Goal: Task Accomplishment & Management: Complete application form

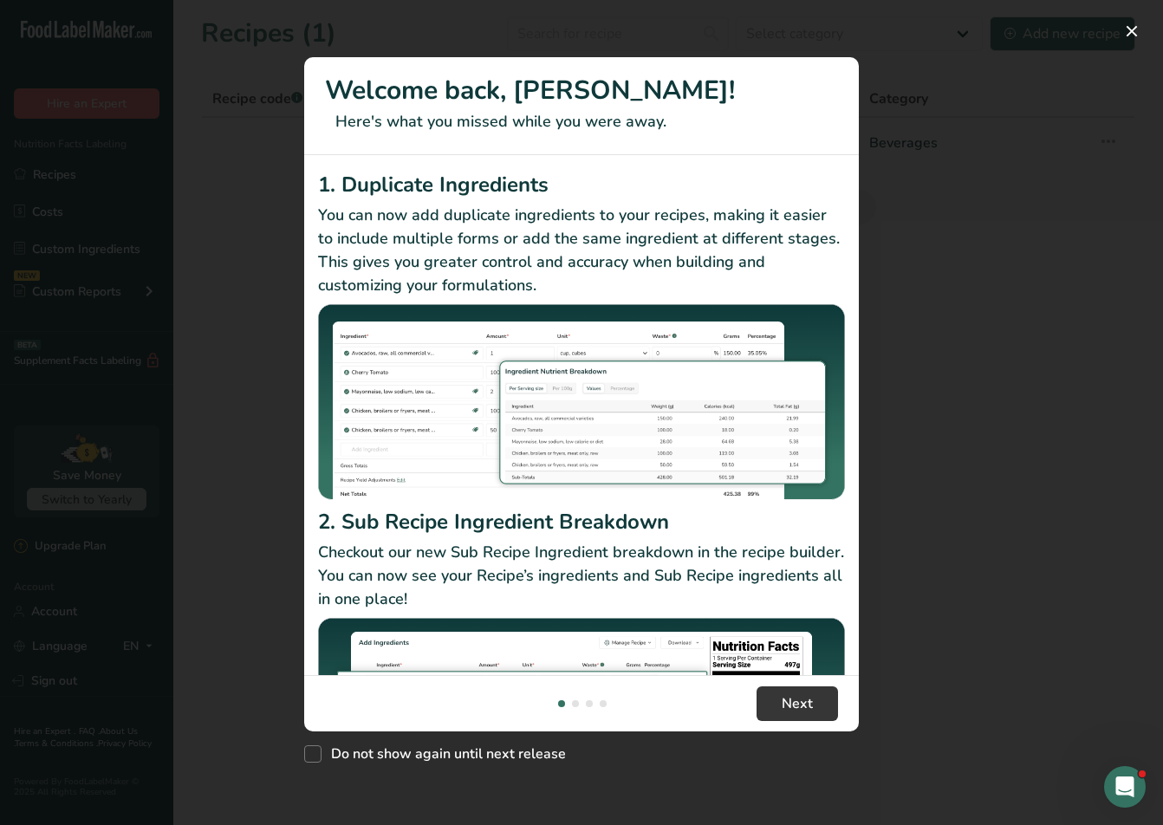
click at [782, 599] on p "Checkout our new Sub Recipe Ingredient breakdown in the recipe builder. You can…" at bounding box center [581, 576] width 527 height 70
click at [785, 699] on span "Next" at bounding box center [797, 703] width 31 height 21
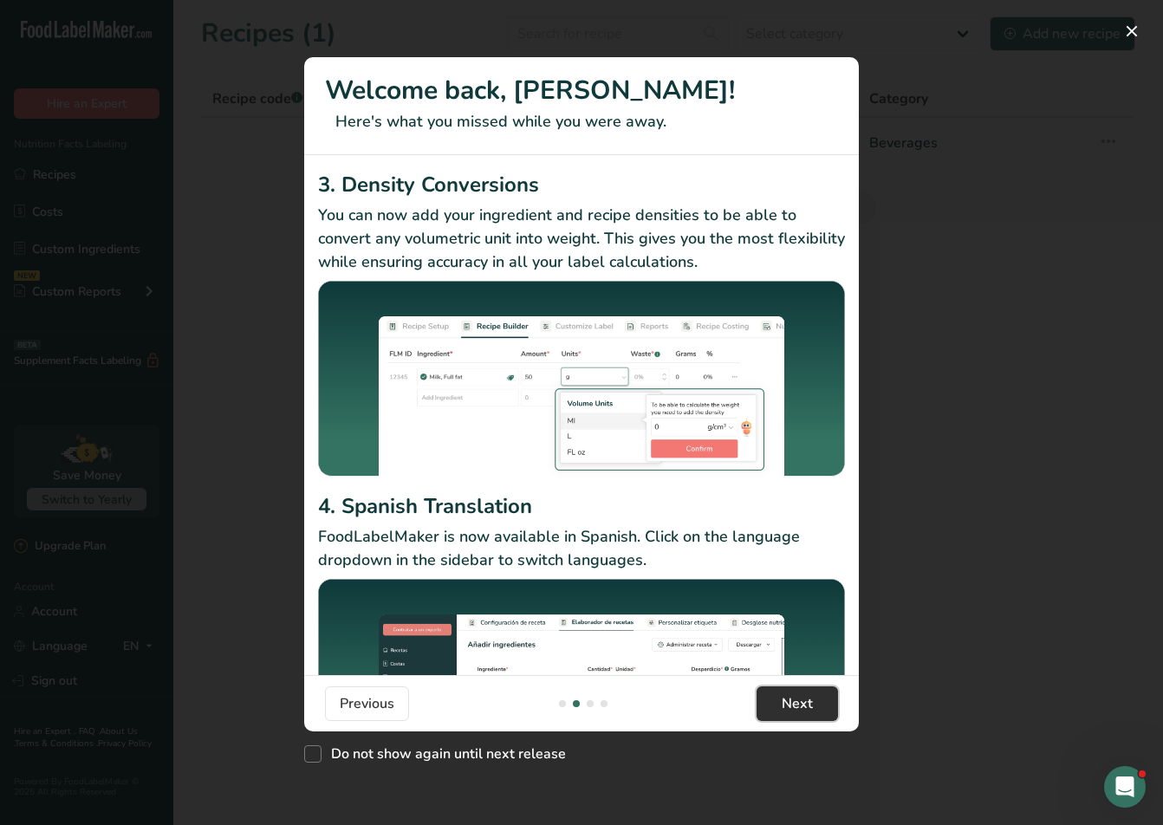
click at [788, 701] on span "Next" at bounding box center [797, 703] width 31 height 21
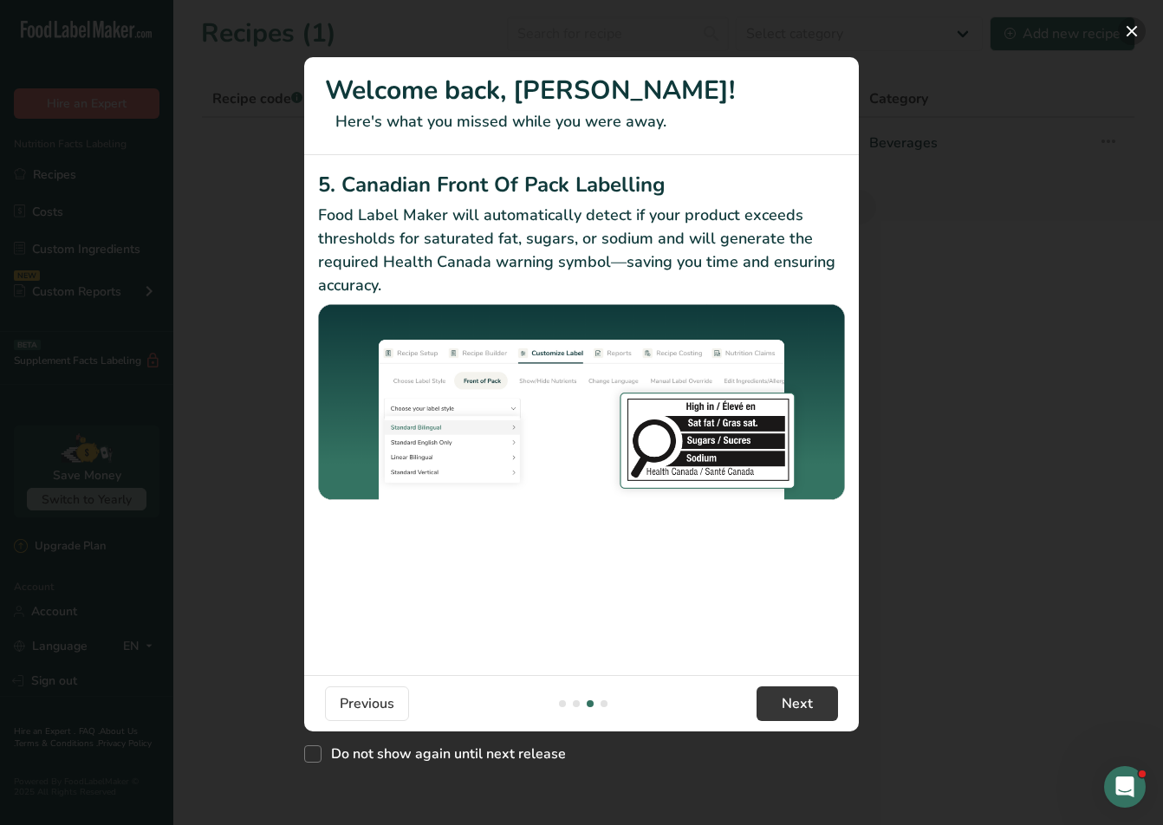
click at [1132, 40] on button "New Features" at bounding box center [1132, 31] width 28 height 28
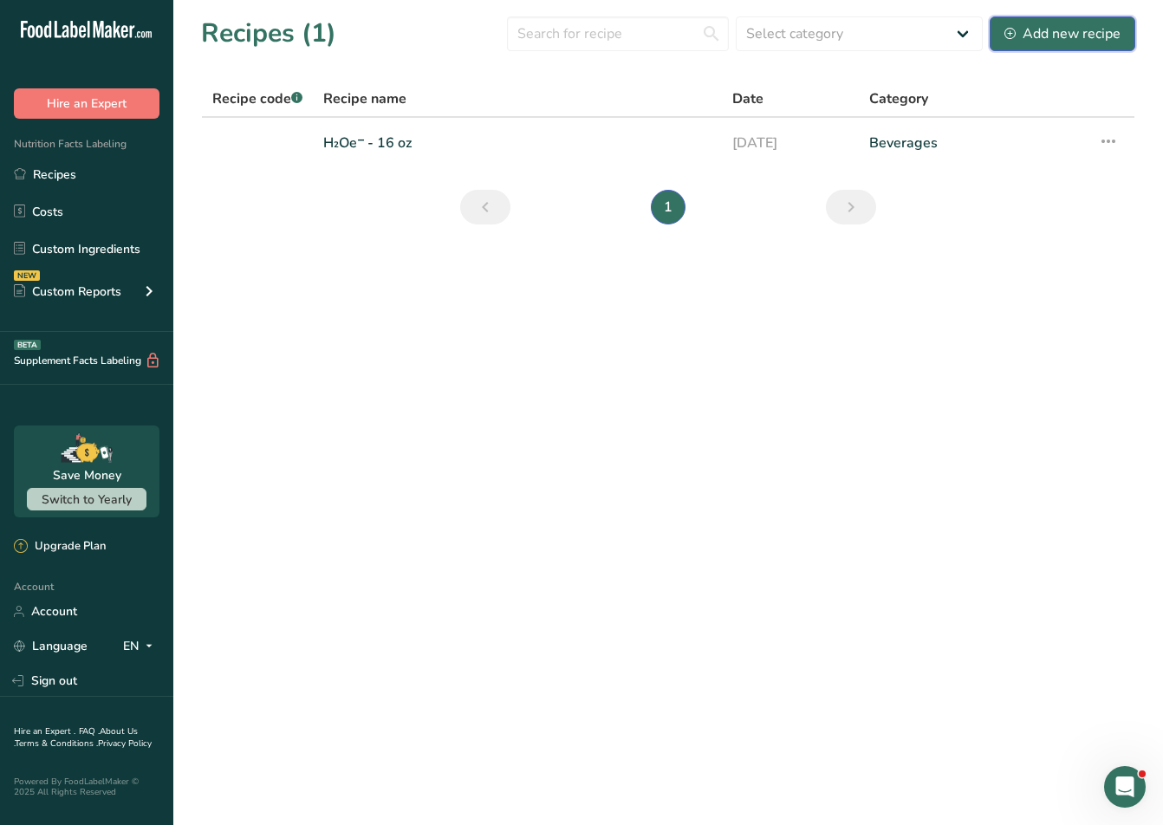
click at [1062, 36] on div "Add new recipe" at bounding box center [1062, 33] width 116 height 21
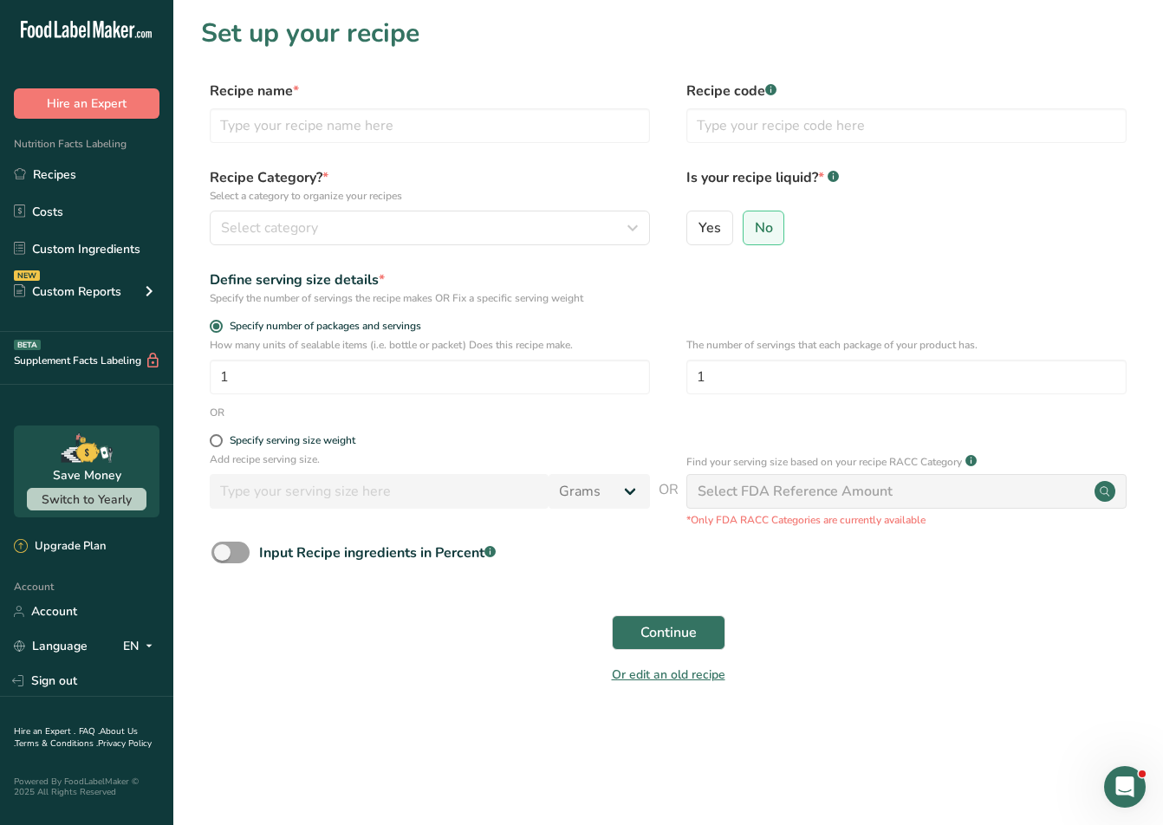
click at [343, 146] on div "Recipe name * Recipe code .a-a{fill:#347362;}.b-a{fill:#fff;}" at bounding box center [668, 117] width 934 height 73
click at [346, 134] on input "text" at bounding box center [430, 125] width 440 height 35
type input "[PERSON_NAME]"
click at [685, 220] on div "Recipe Category? * Select a category to organize your recipes Select category S…" at bounding box center [668, 211] width 934 height 88
click at [693, 222] on input "Yes" at bounding box center [692, 227] width 11 height 11
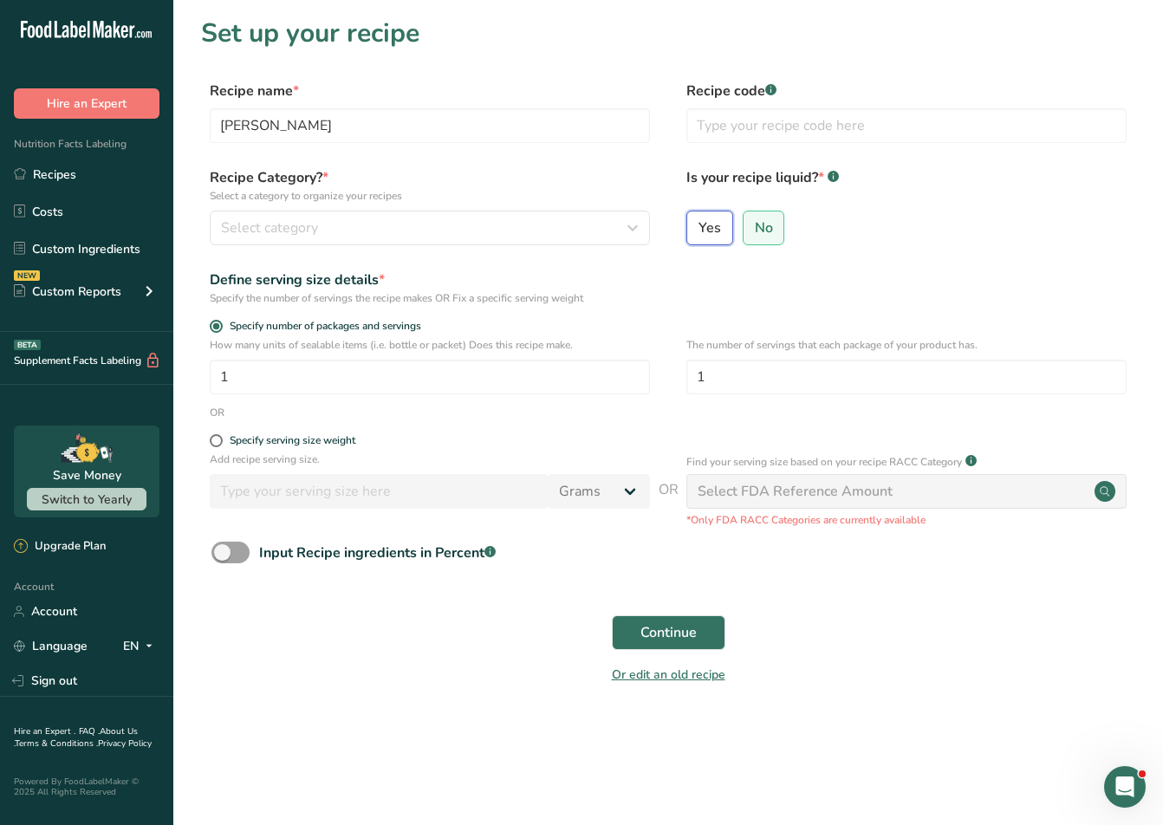
radio input "true"
radio input "false"
select select "22"
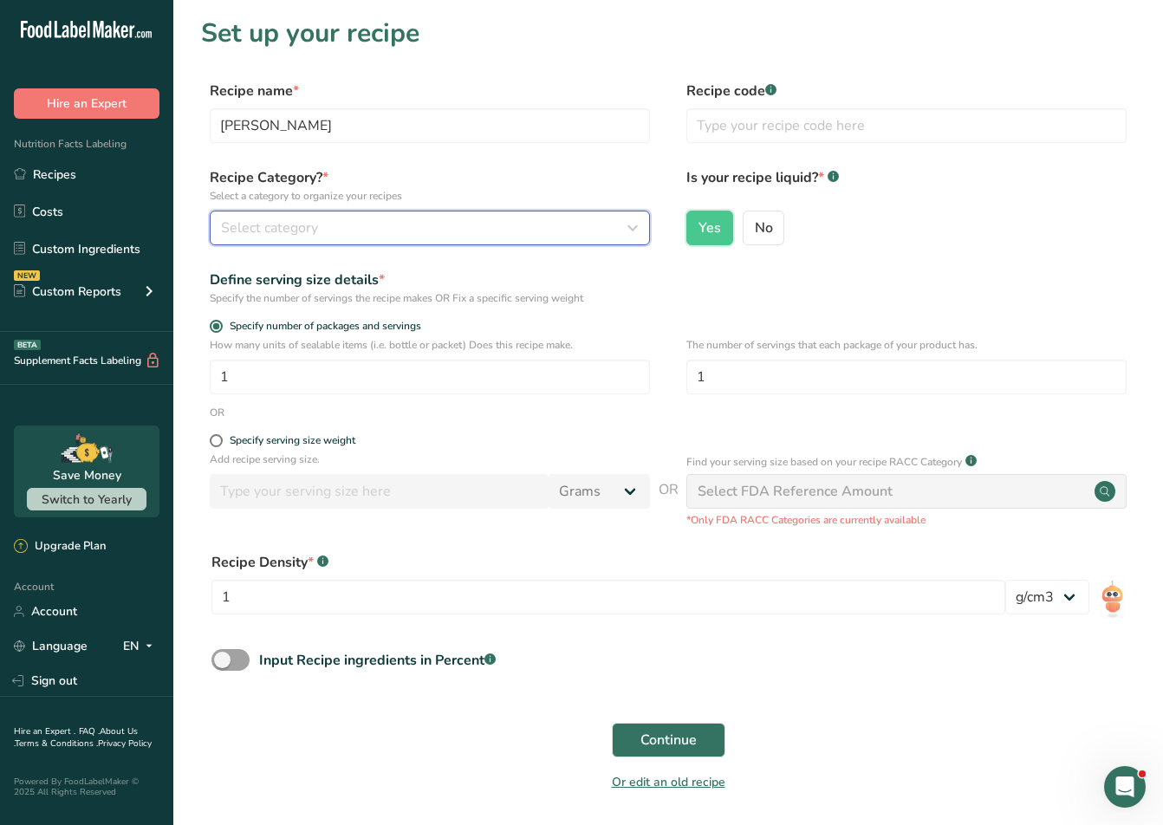
click at [469, 216] on button "Select category" at bounding box center [430, 228] width 440 height 35
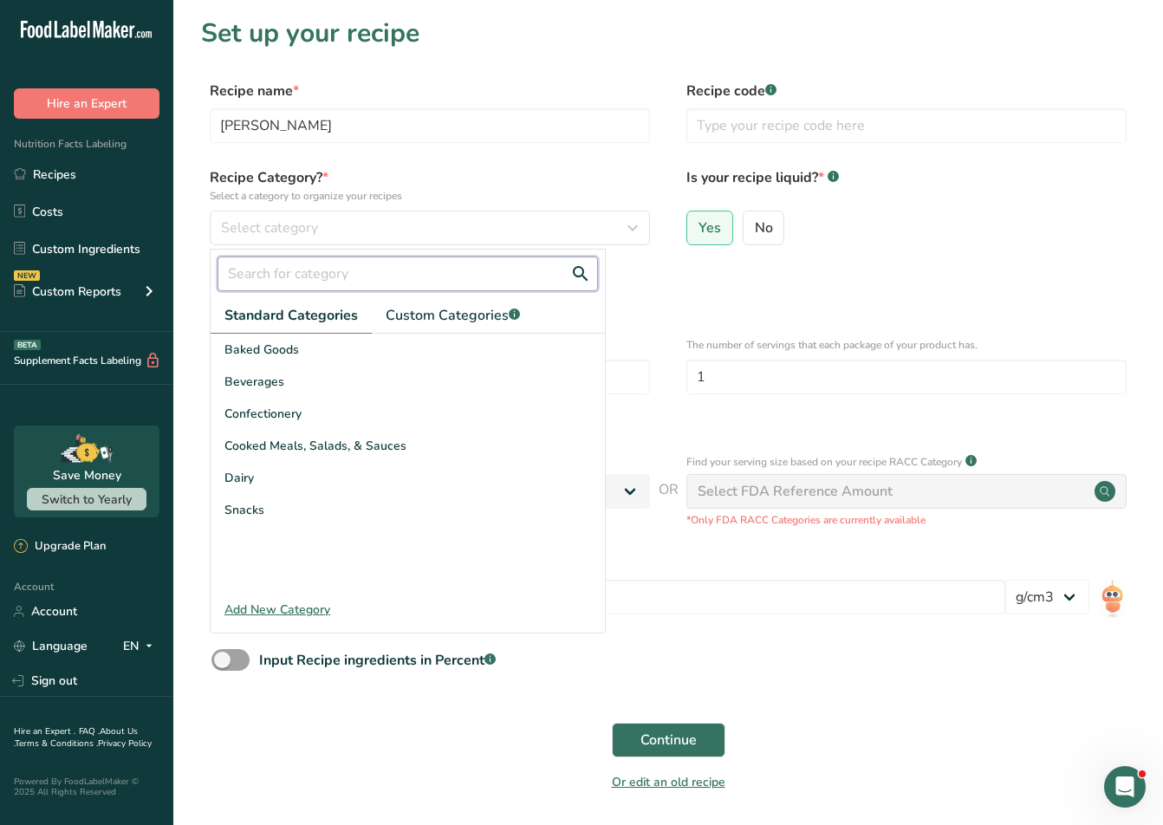
click at [381, 279] on input "text" at bounding box center [407, 273] width 380 height 35
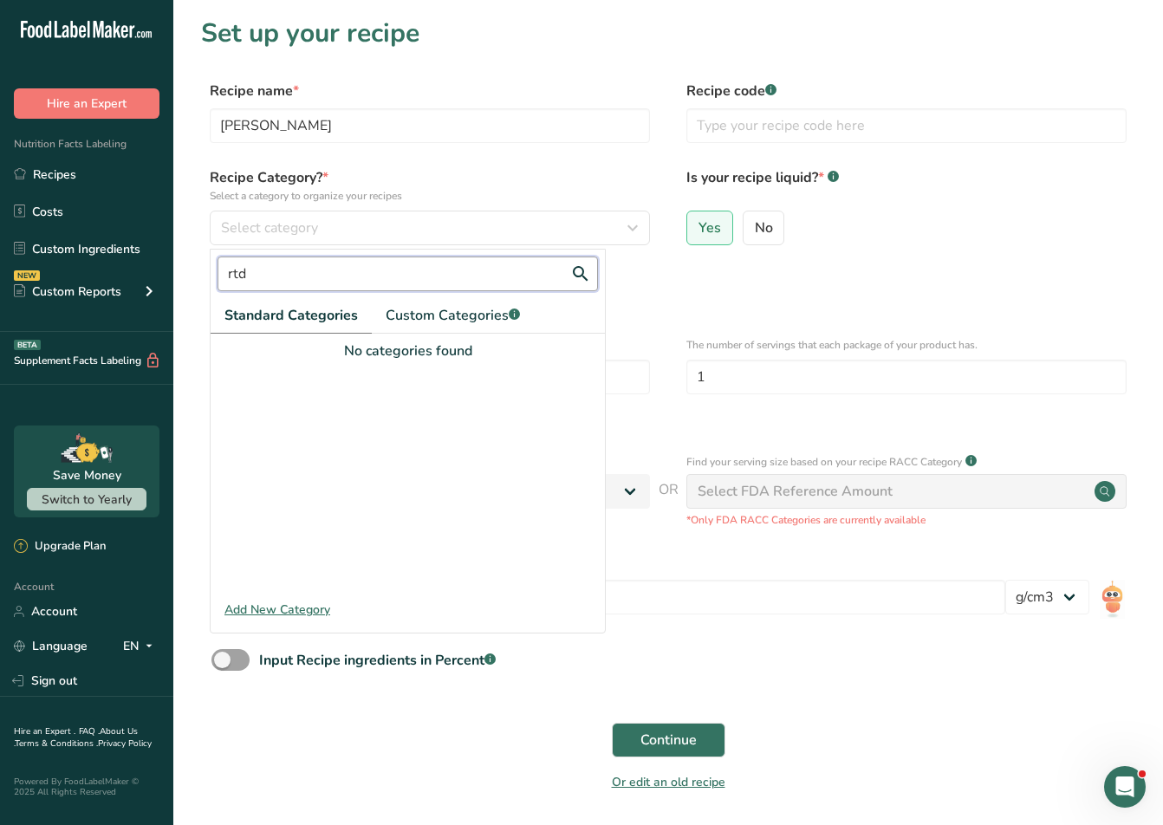
drag, startPoint x: 172, startPoint y: 269, endPoint x: 159, endPoint y: 266, distance: 13.3
click at [155, 266] on div ".a-20{fill:#fff;} Hire an Expert Nutrition Facts Labeling Recipes Costs Custom …" at bounding box center [581, 443] width 1163 height 886
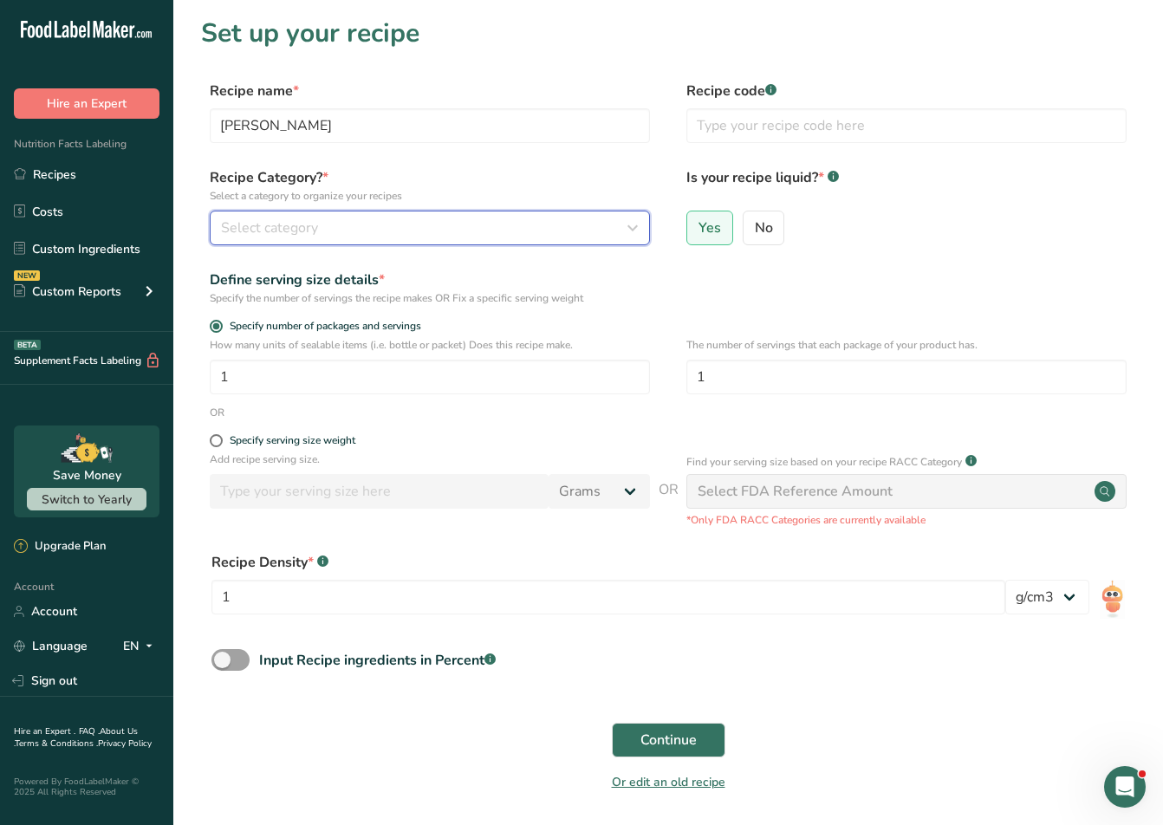
click at [314, 239] on button "Select category" at bounding box center [430, 228] width 440 height 35
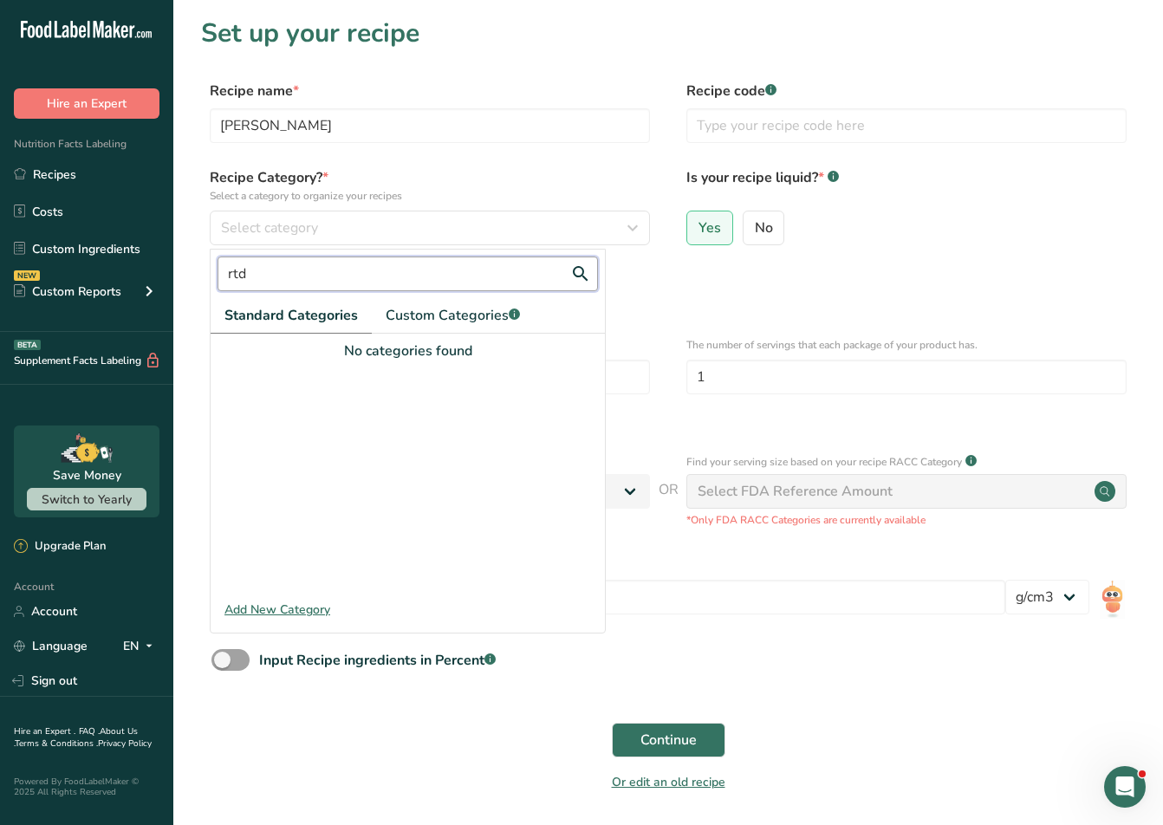
click at [299, 265] on input "rtd" at bounding box center [407, 273] width 380 height 35
type input "a"
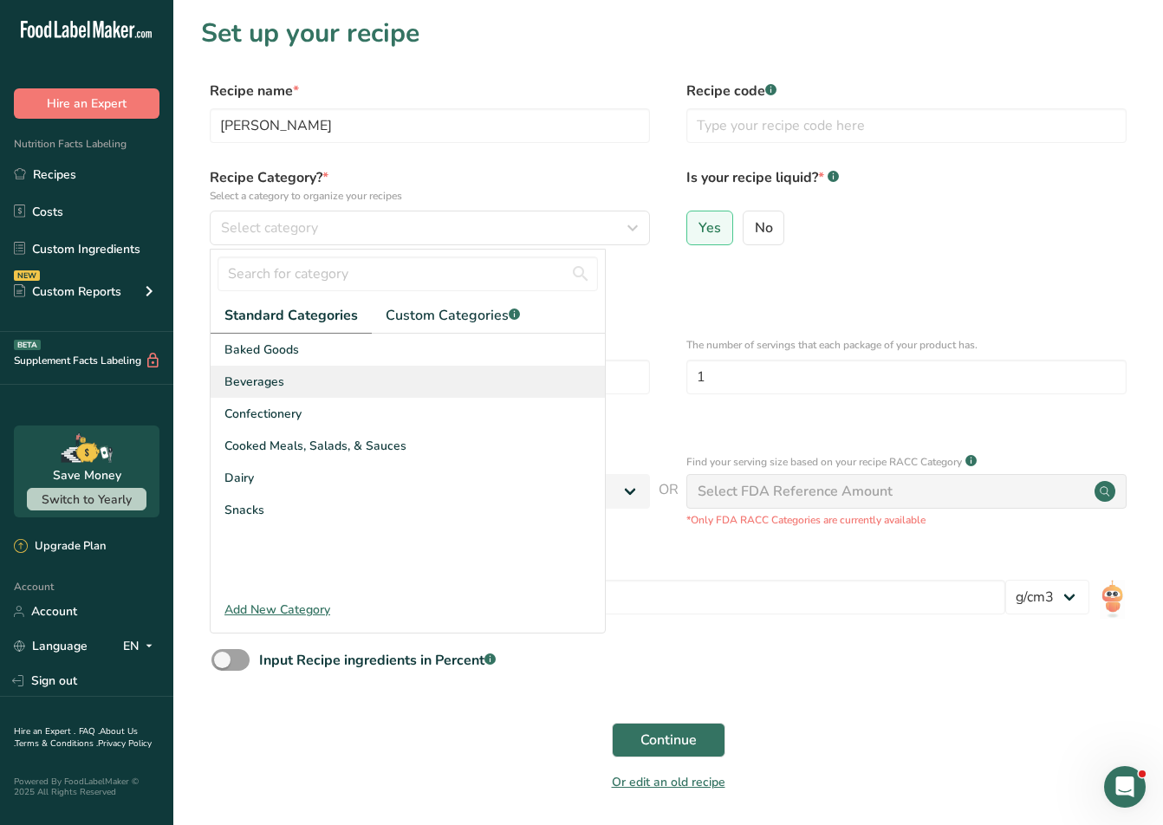
click at [264, 386] on span "Beverages" at bounding box center [254, 382] width 60 height 18
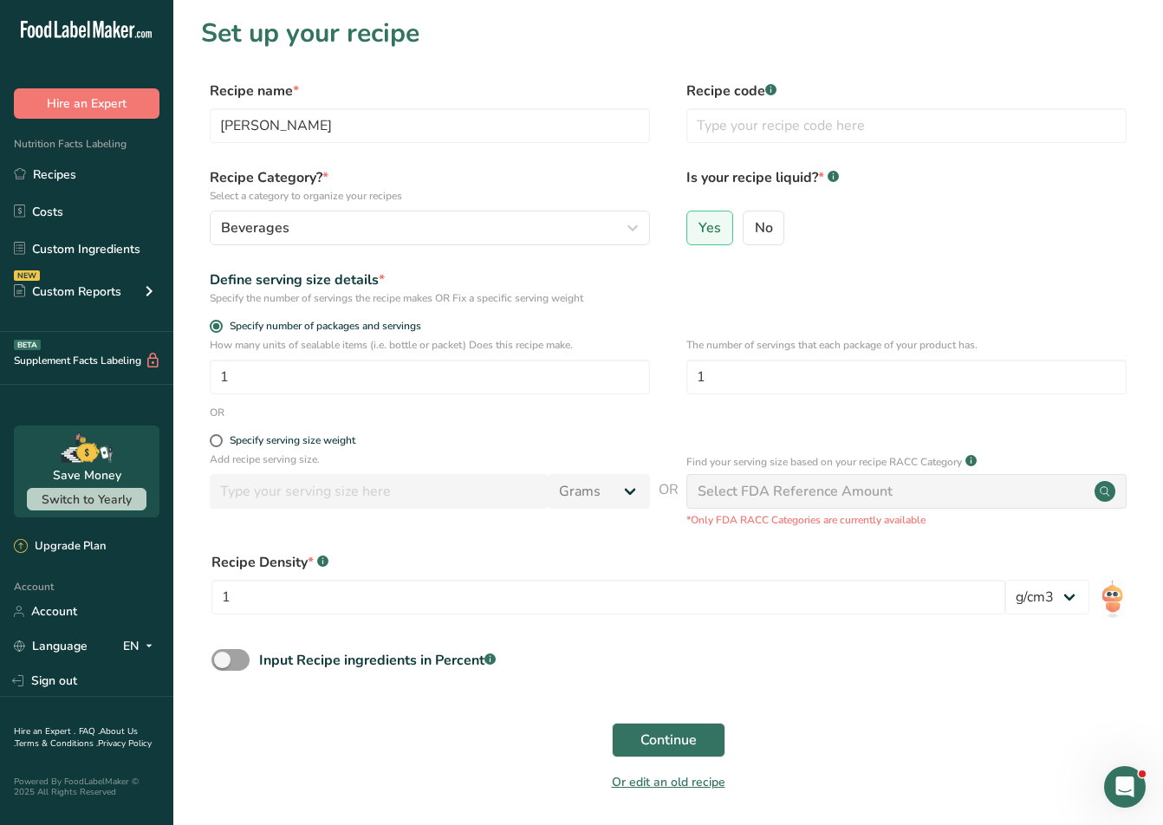
scroll to position [61, 0]
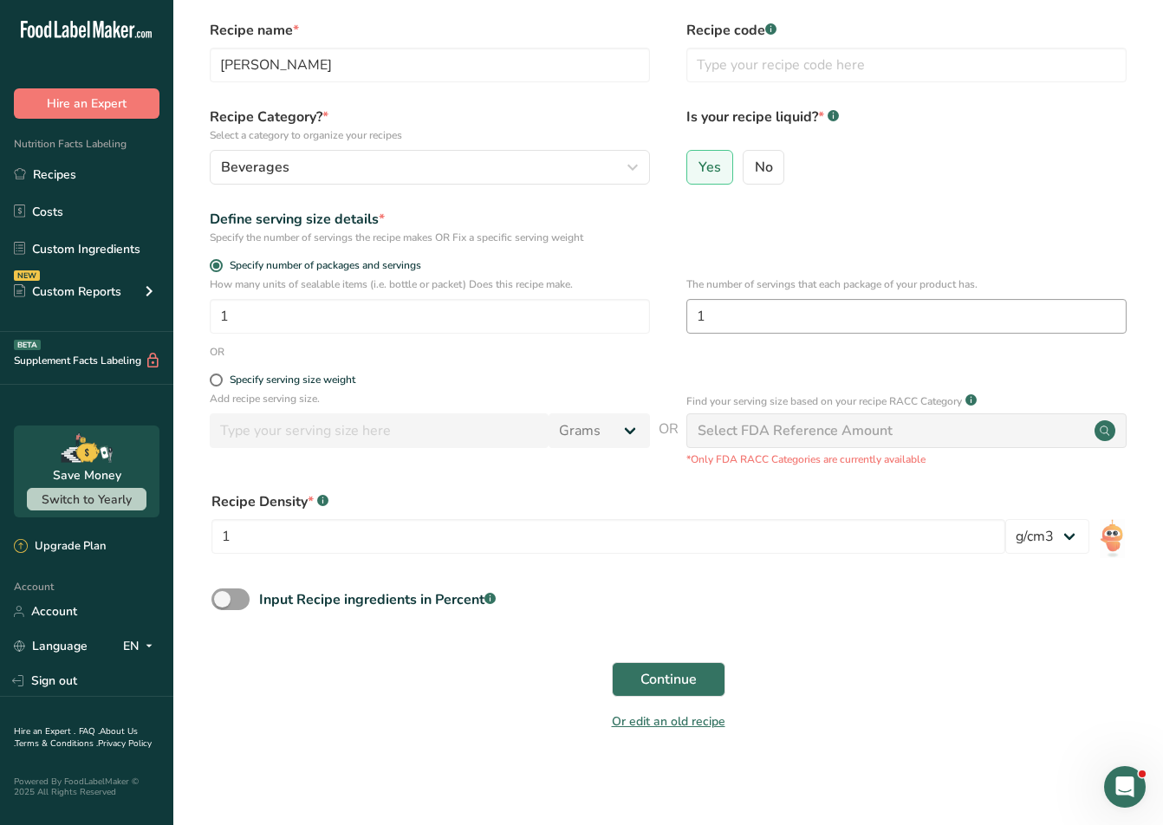
drag, startPoint x: 674, startPoint y: 320, endPoint x: 715, endPoint y: 320, distance: 40.7
click at [674, 321] on div "How many units of sealable items (i.e. bottle or packet) Does this recipe make.…" at bounding box center [668, 310] width 934 height 68
click at [739, 318] on input "1" at bounding box center [906, 316] width 440 height 35
click at [235, 595] on span at bounding box center [230, 599] width 38 height 22
click at [223, 595] on input "Input Recipe ingredients in Percent .a-a{fill:#347362;}.b-a{fill:#fff;}" at bounding box center [216, 599] width 11 height 11
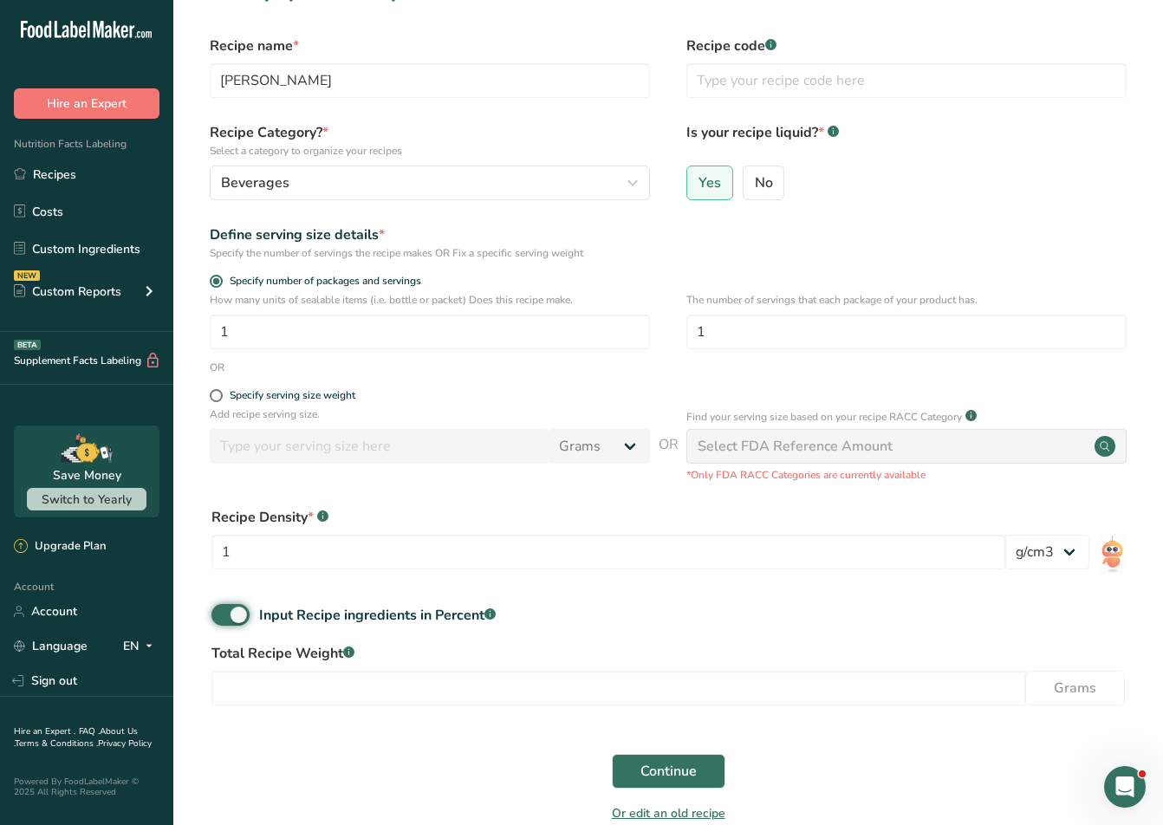
scroll to position [52, 0]
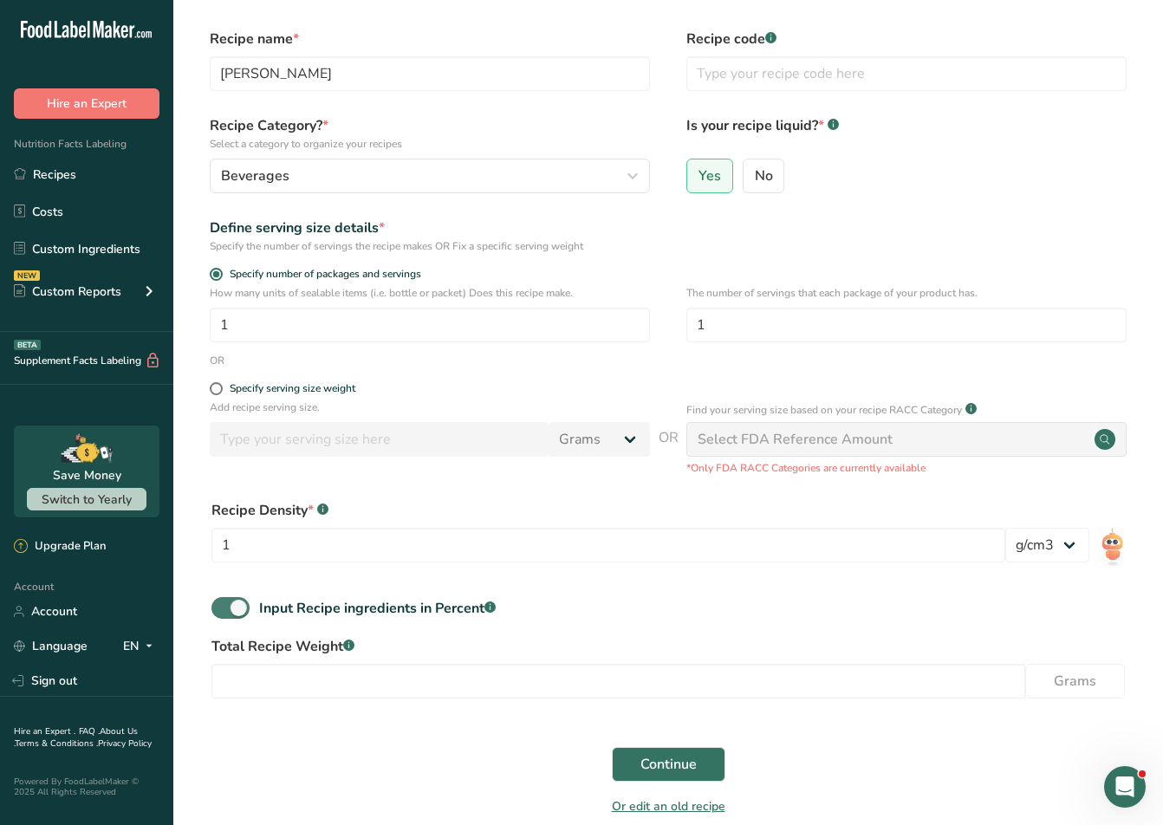
click at [247, 608] on span at bounding box center [230, 608] width 38 height 22
click at [223, 608] on input "Input Recipe ingredients in Percent .a-a{fill:#347362;}.b-a{fill:#fff;}" at bounding box center [216, 607] width 11 height 11
checkbox input "false"
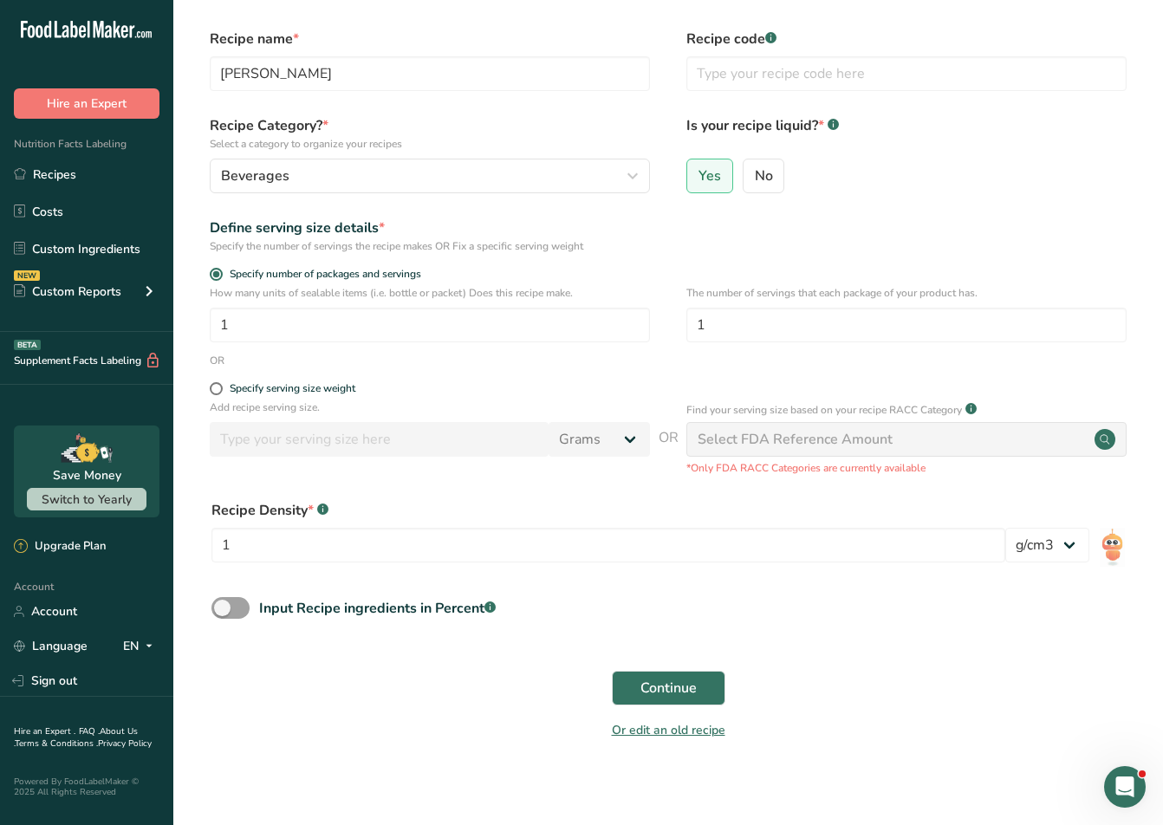
click at [749, 453] on div "Select FDA Reference Amount" at bounding box center [906, 439] width 440 height 35
click at [748, 451] on div "Select FDA Reference Amount" at bounding box center [906, 439] width 440 height 35
click at [217, 384] on span at bounding box center [216, 388] width 13 height 13
click at [217, 384] on input "Specify serving size weight" at bounding box center [215, 388] width 11 height 11
radio input "true"
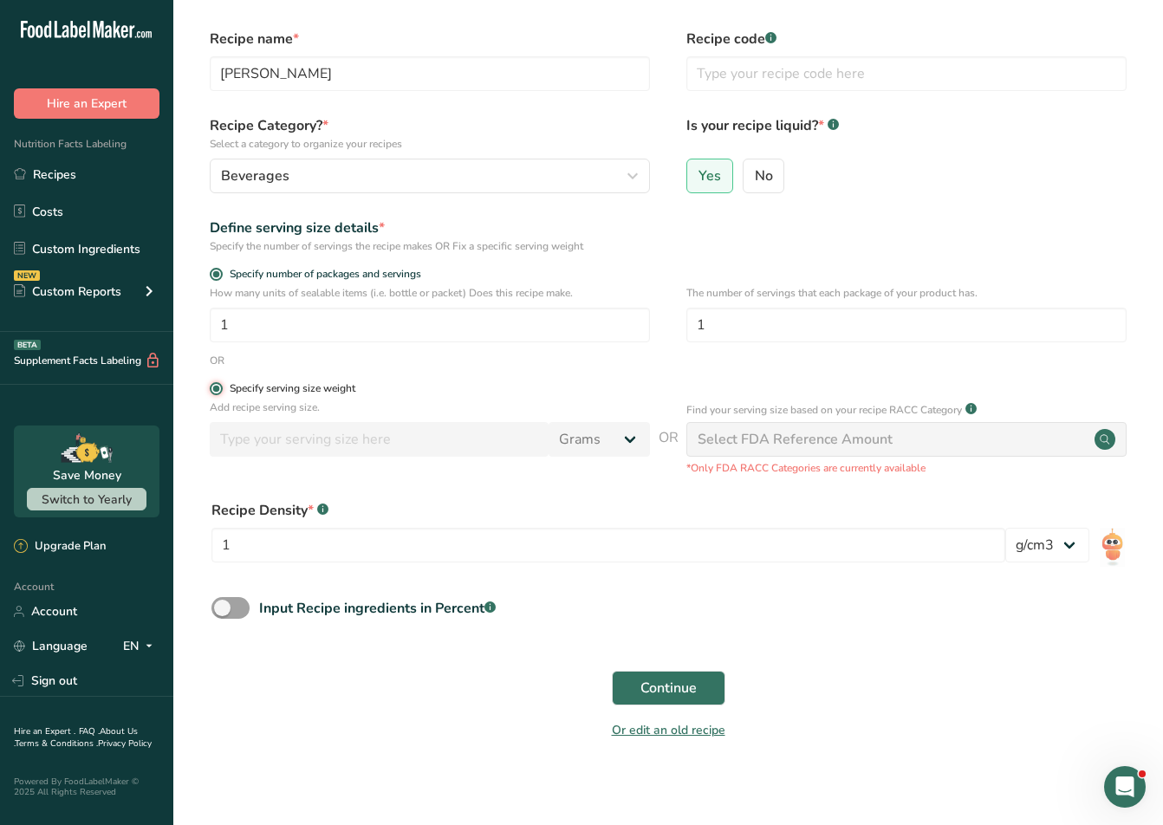
radio input "false"
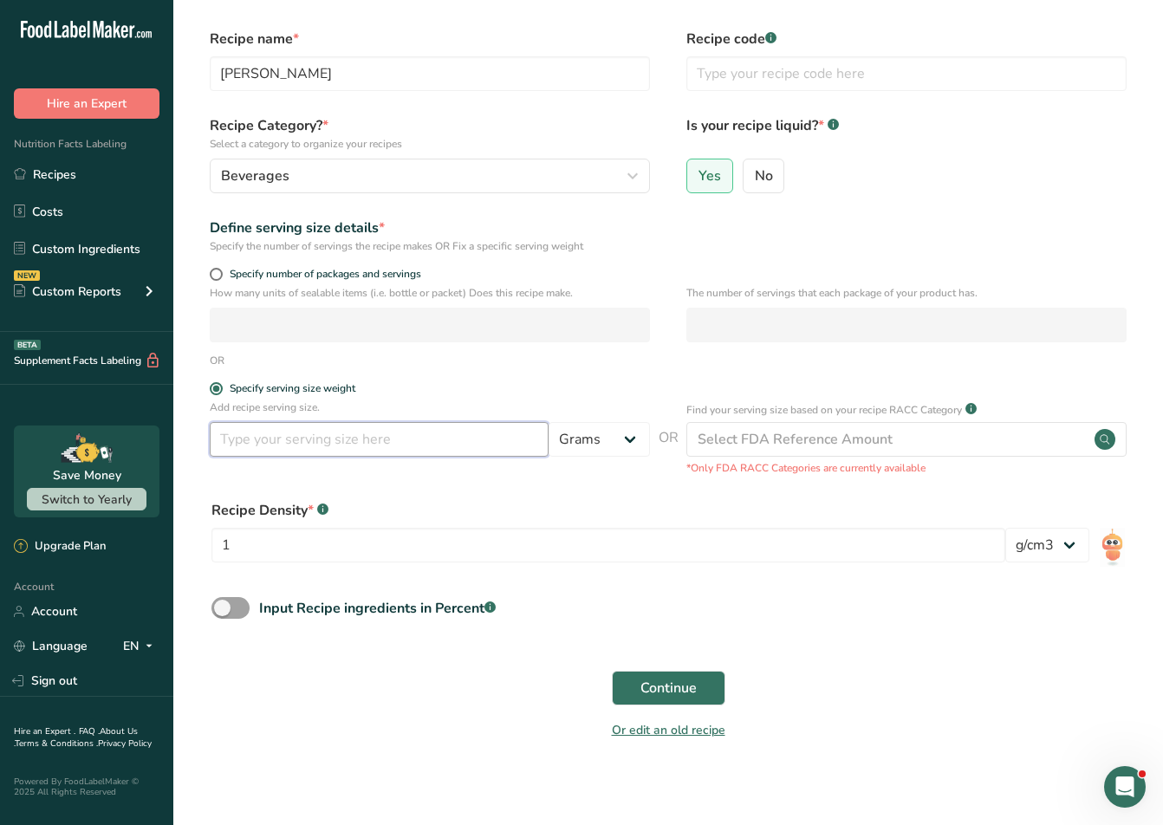
click at [344, 444] on input "number" at bounding box center [379, 439] width 339 height 35
type input "12"
click at [555, 434] on select "Grams kg mg mcg lb oz l mL fl oz tbsp tsp cup qt gallon" at bounding box center [598, 439] width 101 height 35
select select "18"
click at [548, 422] on select "Grams kg mg mcg lb oz l mL fl oz tbsp tsp cup qt gallon" at bounding box center [598, 439] width 101 height 35
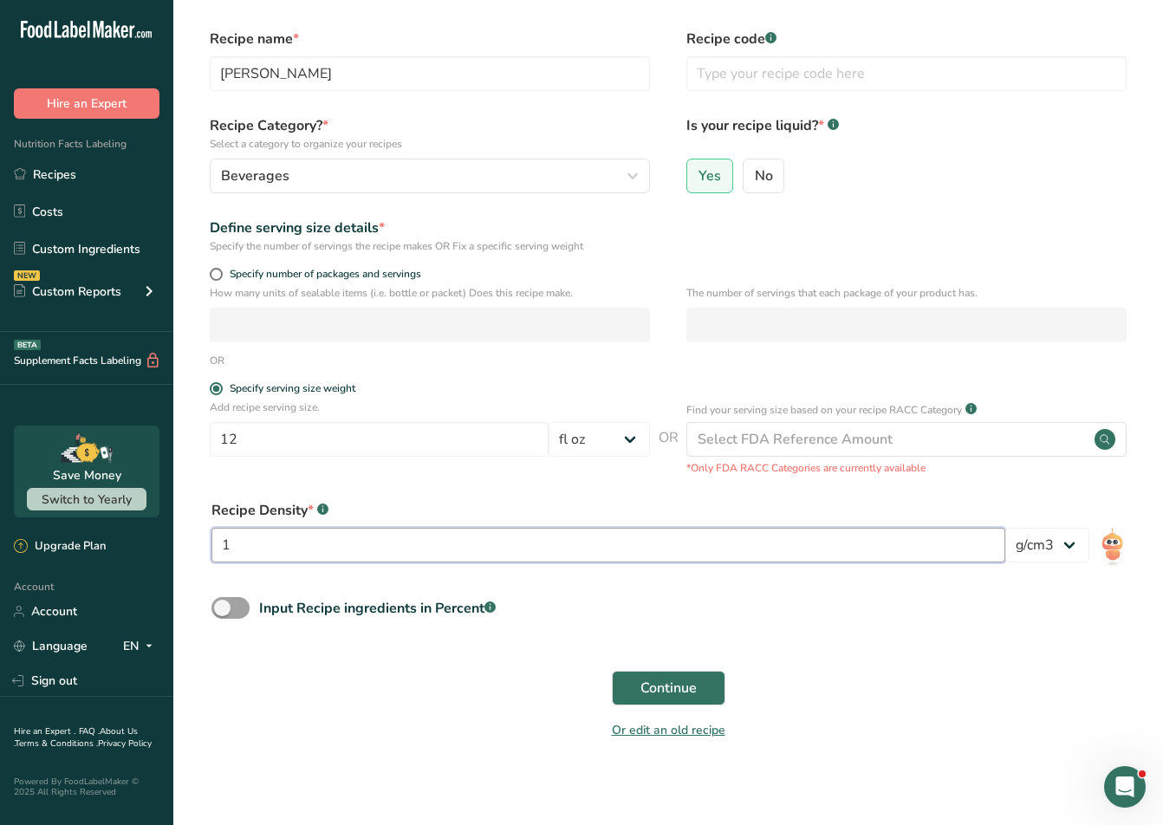
click at [261, 549] on input "1" at bounding box center [608, 545] width 794 height 35
type input "0.974"
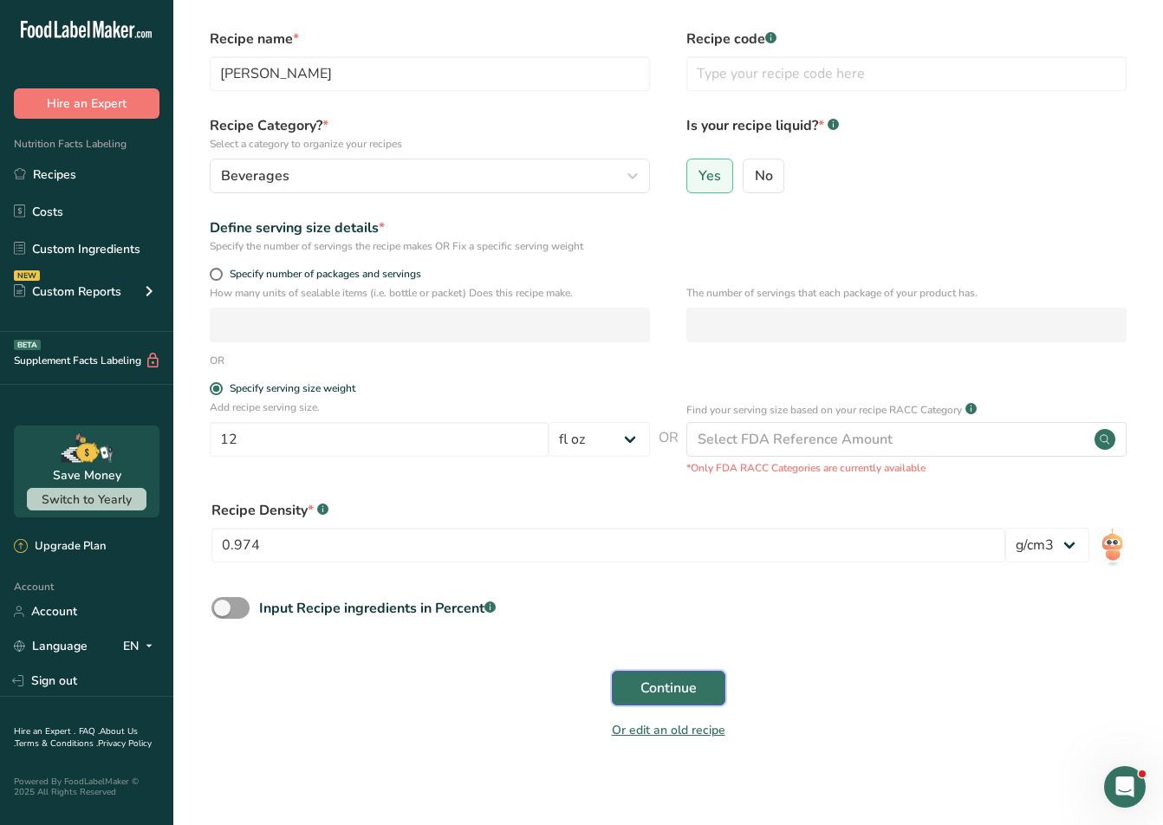
click at [655, 687] on span "Continue" at bounding box center [668, 688] width 56 height 21
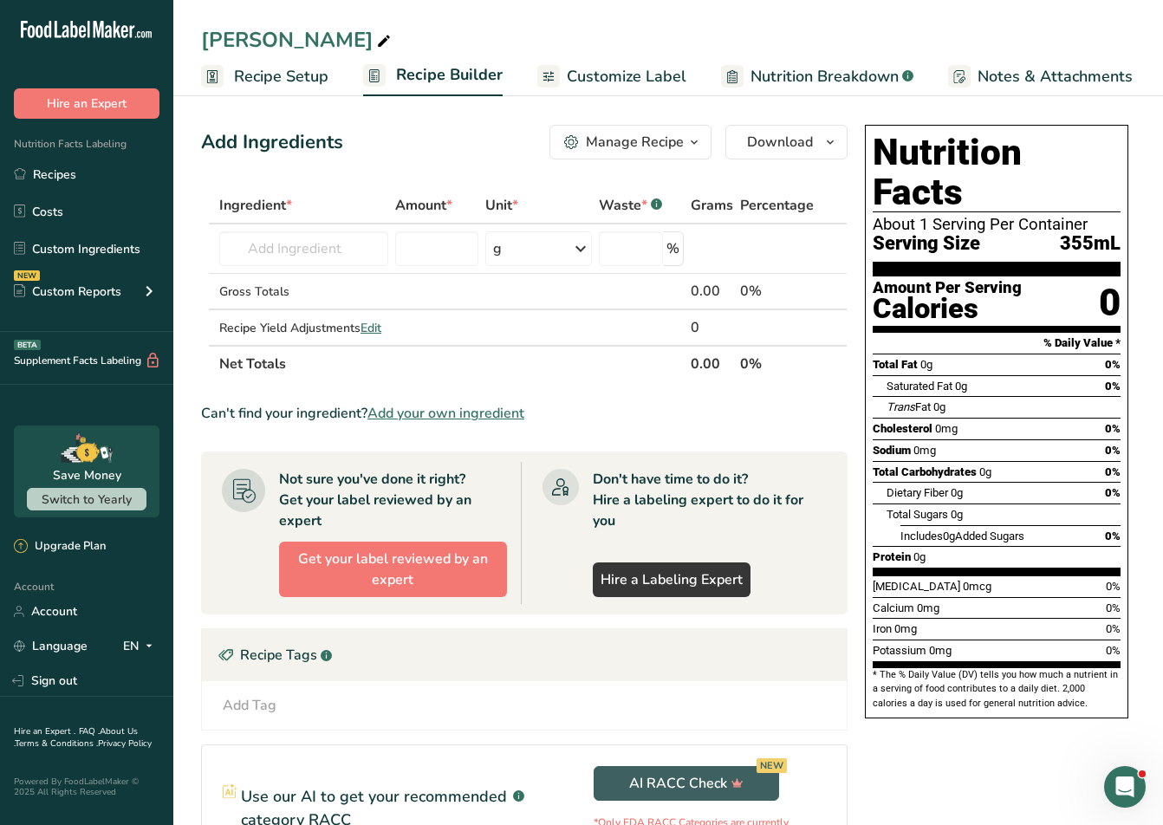
click at [256, 81] on span "Recipe Setup" at bounding box center [281, 76] width 94 height 23
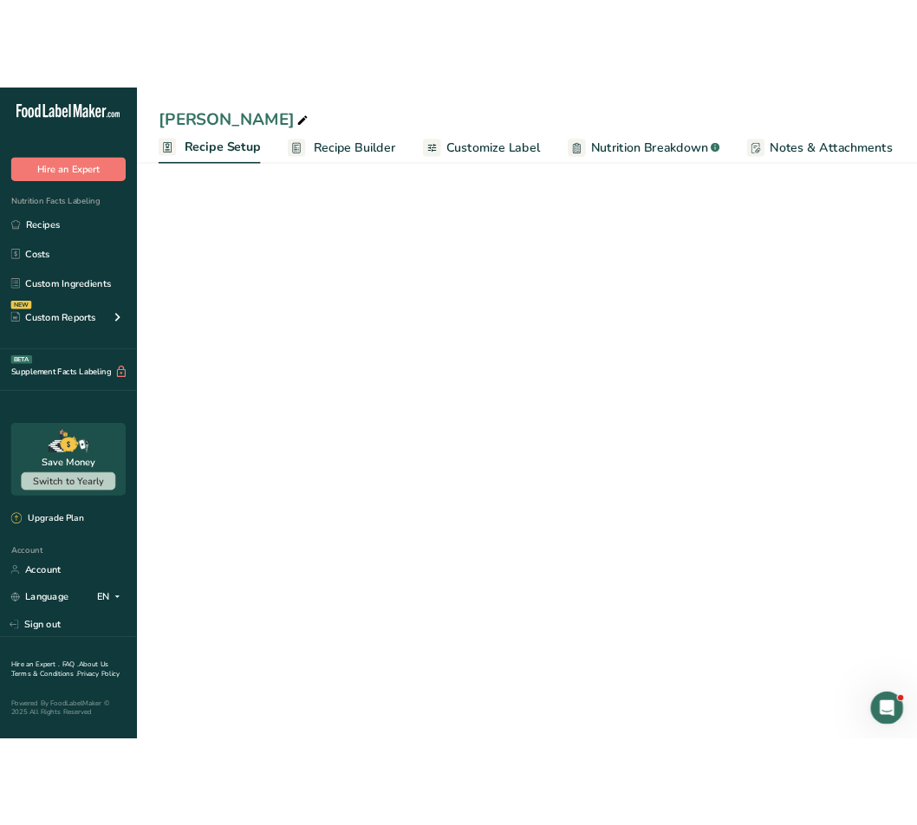
scroll to position [0, 6]
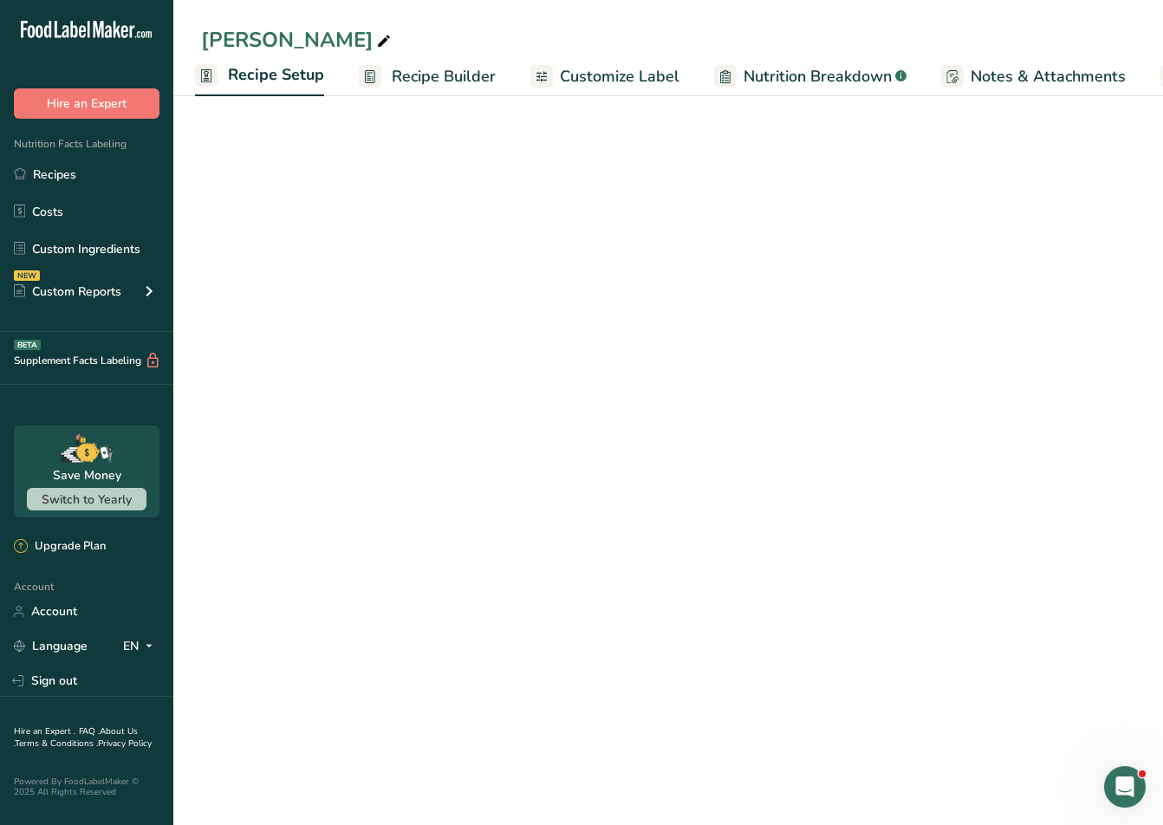
select select "18"
select select "22"
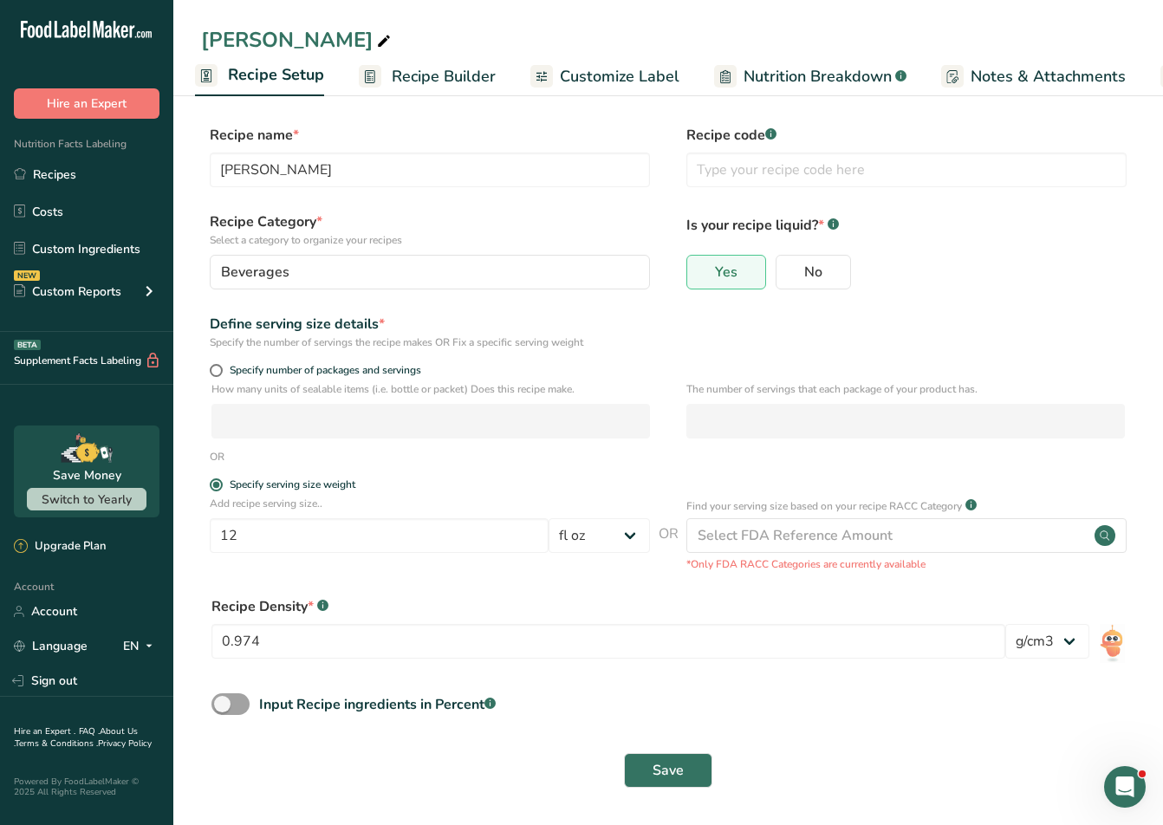
click at [668, 789] on div "Save" at bounding box center [668, 770] width 934 height 55
click at [667, 775] on span "Save" at bounding box center [667, 770] width 31 height 21
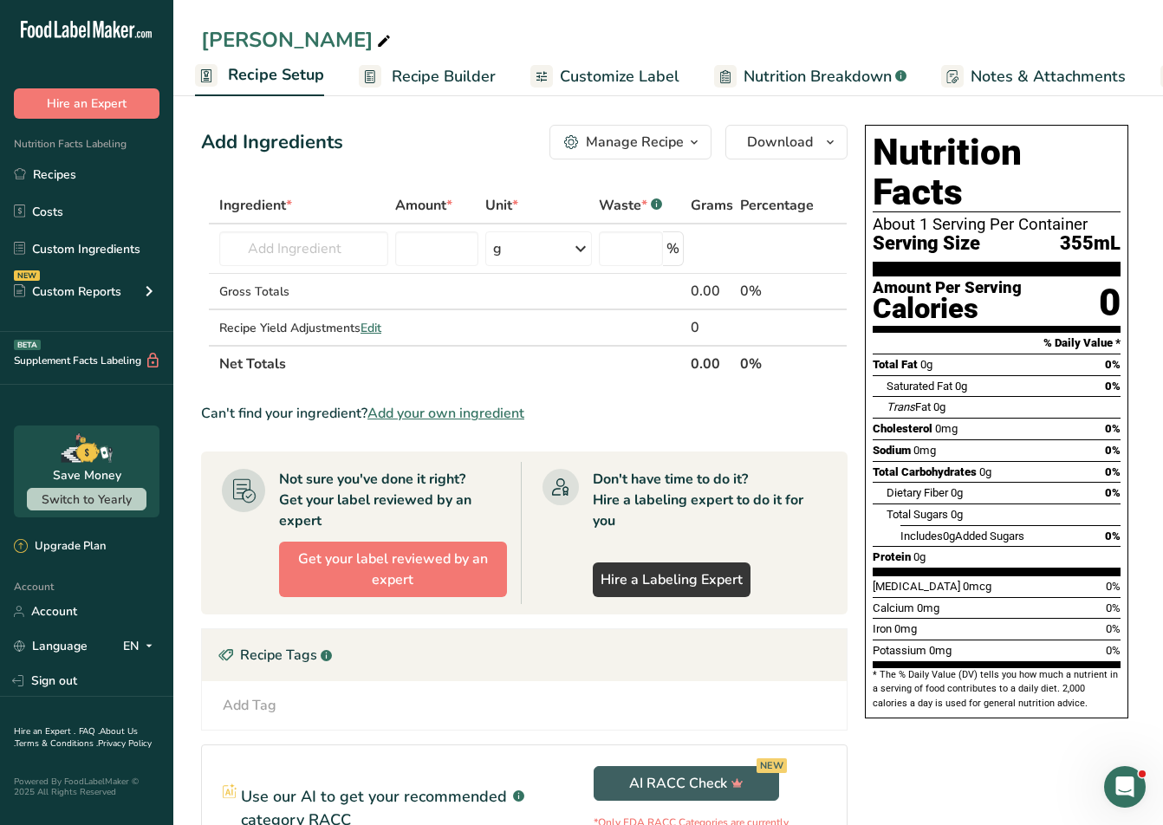
select select "18"
select select "22"
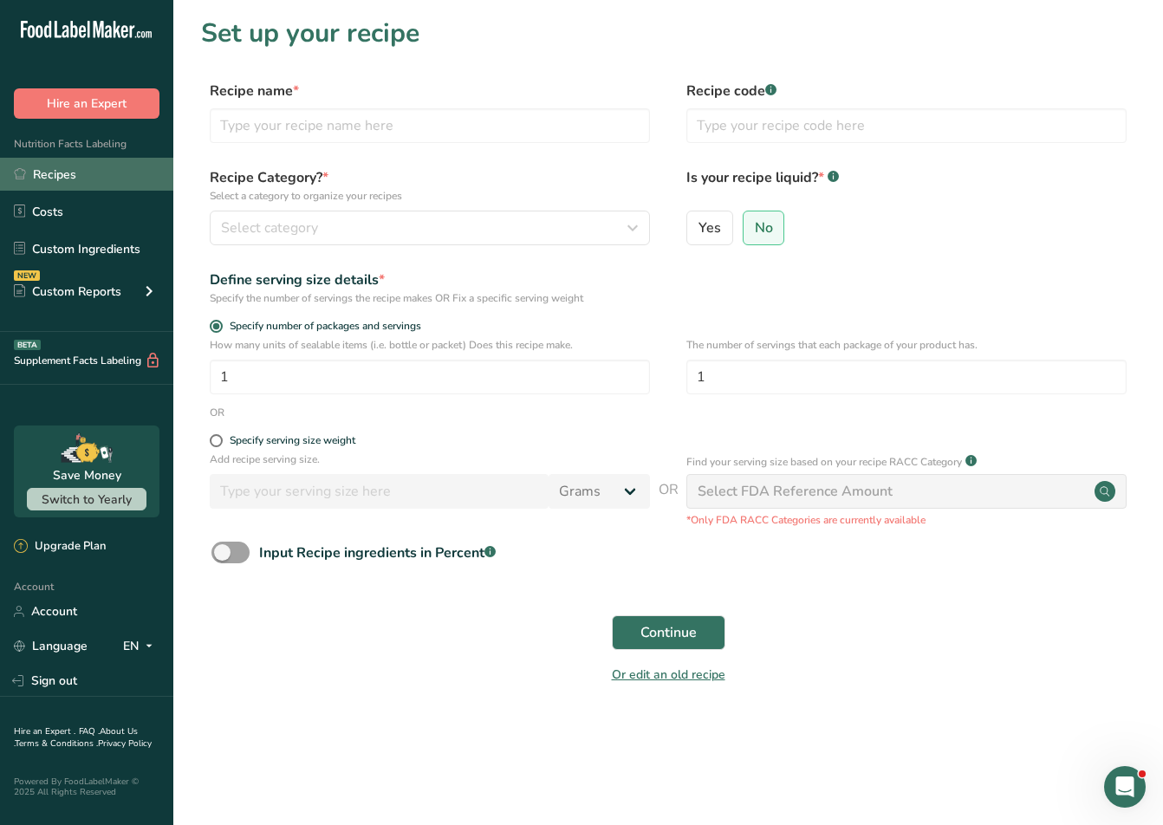
click at [75, 173] on link "Recipes" at bounding box center [86, 174] width 173 height 33
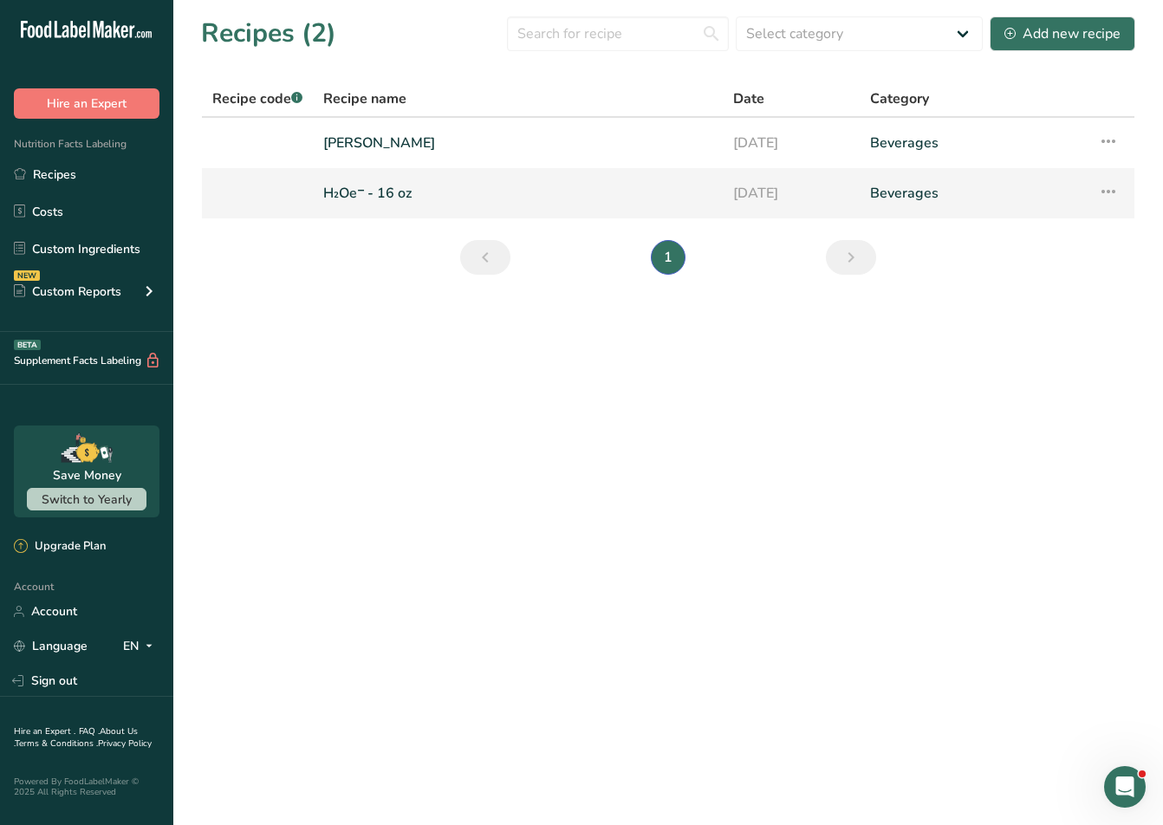
click at [358, 194] on link "H₂Oe⁻ - 16 oz" at bounding box center [517, 193] width 389 height 36
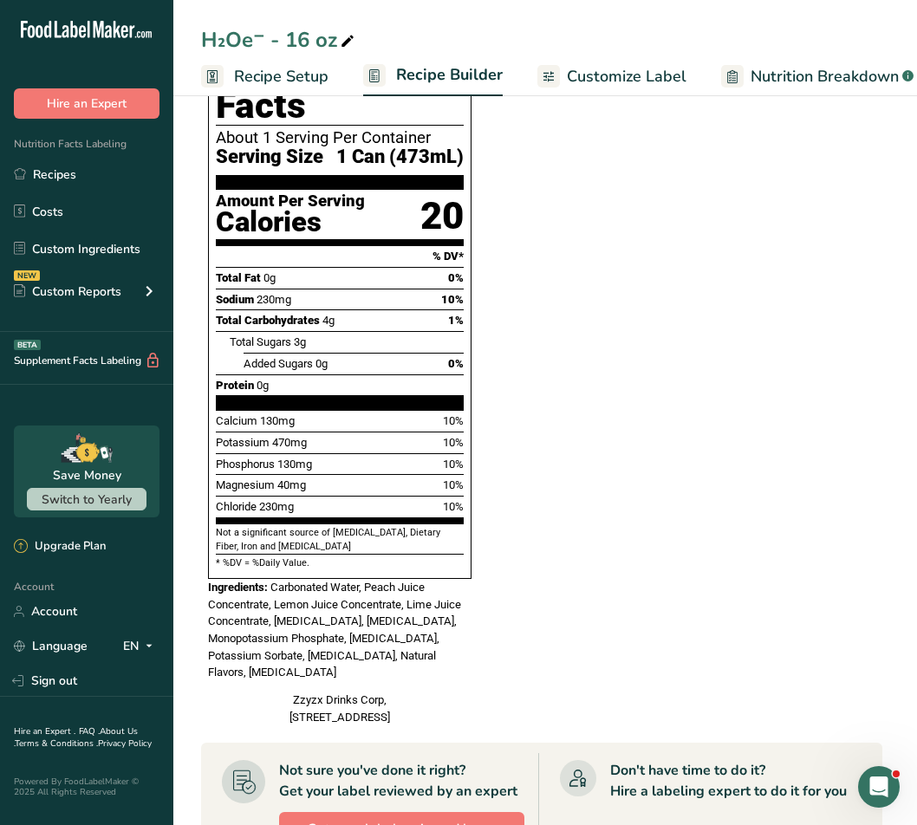
scroll to position [1028, 0]
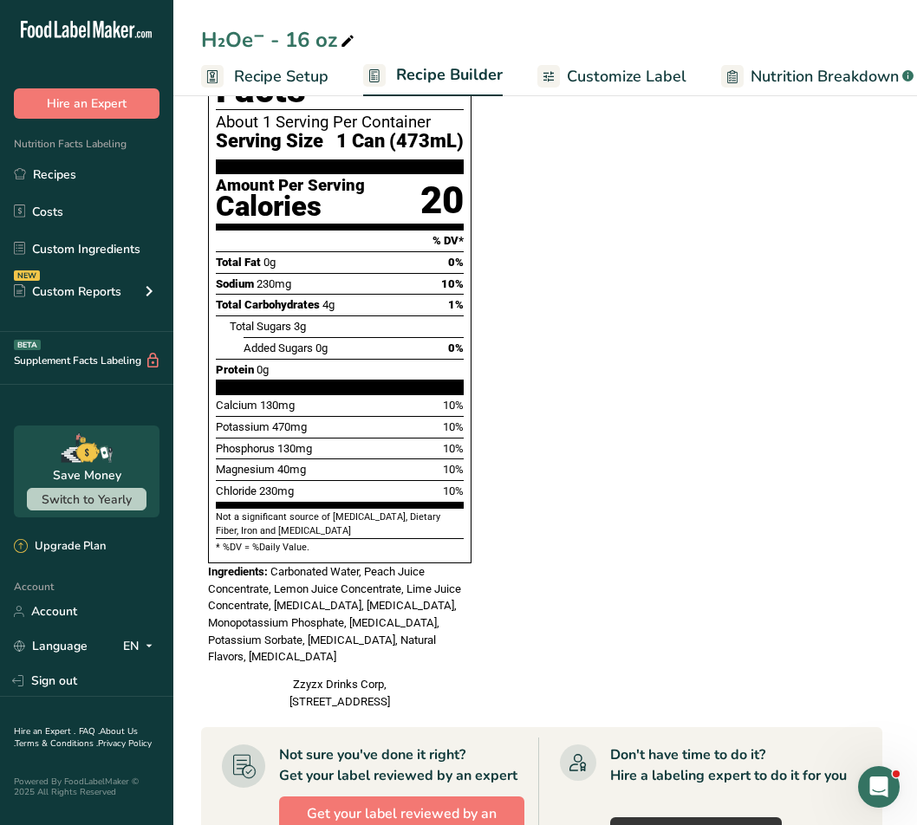
click at [795, 75] on span "Nutrition Breakdown" at bounding box center [824, 76] width 148 height 23
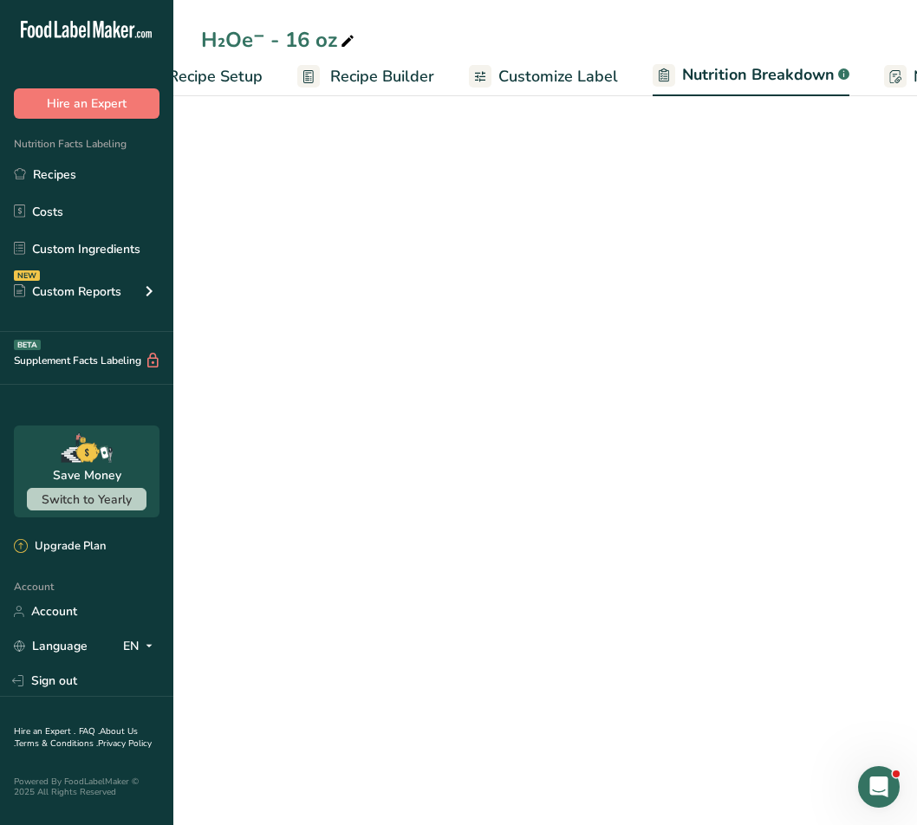
select select "Calories"
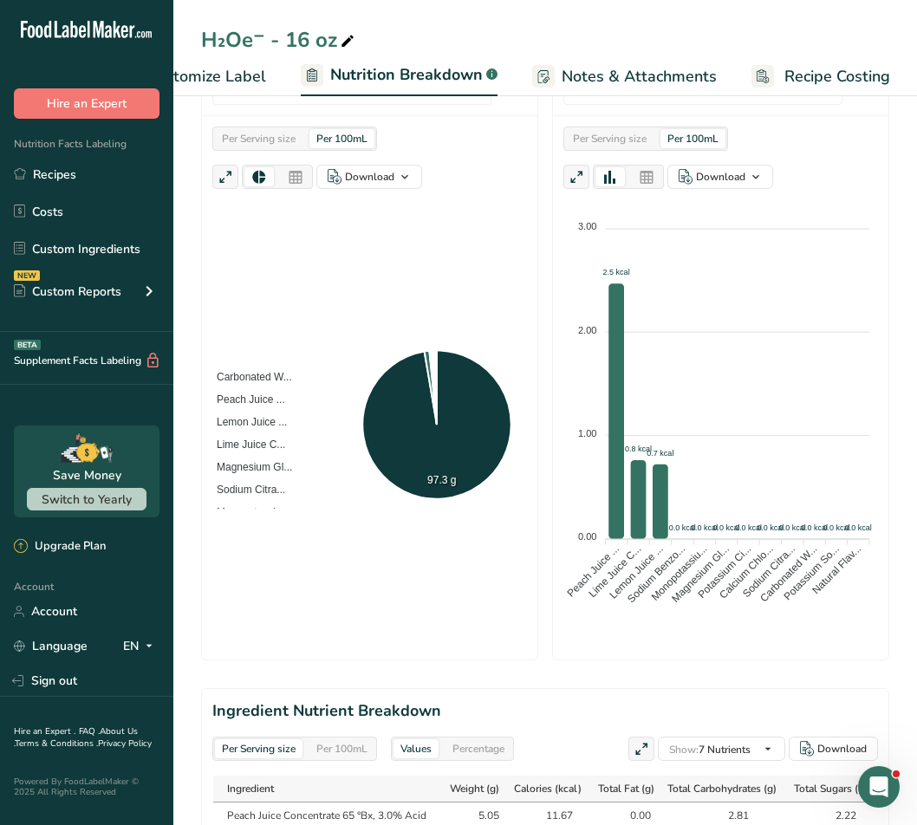
scroll to position [380, 0]
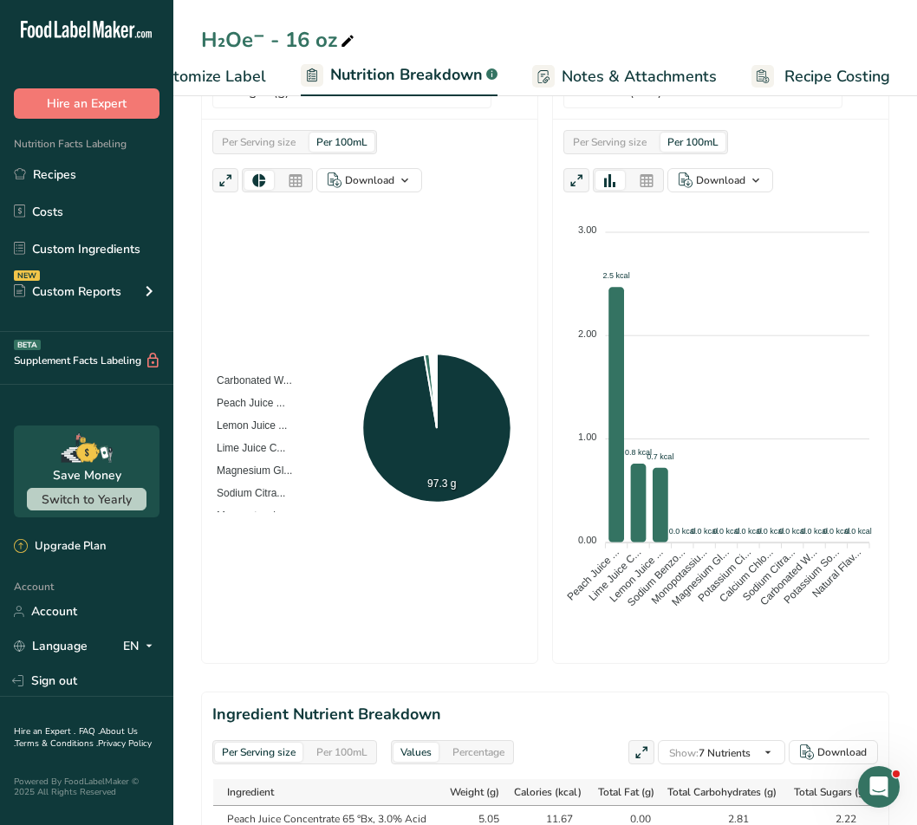
click at [291, 137] on div "Per Serving size" at bounding box center [259, 142] width 88 height 19
click at [352, 142] on div "Per 100mL" at bounding box center [341, 142] width 65 height 19
click at [290, 142] on div "Per Serving size" at bounding box center [259, 142] width 88 height 19
click at [626, 149] on div "Per Serving size" at bounding box center [610, 142] width 88 height 19
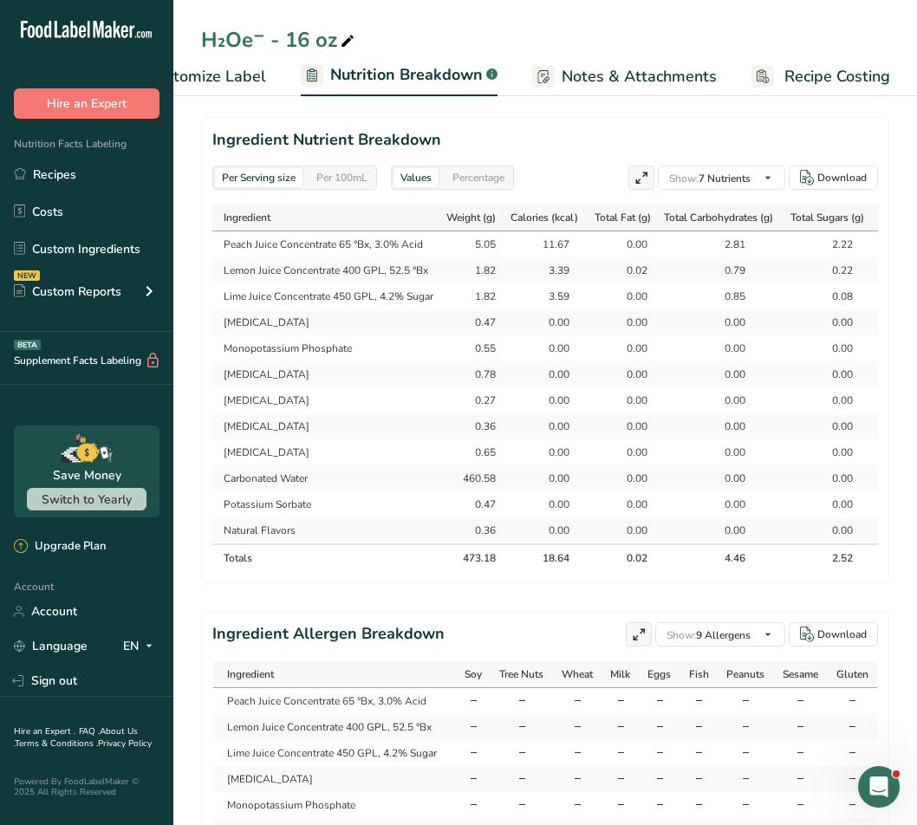
scroll to position [0, 0]
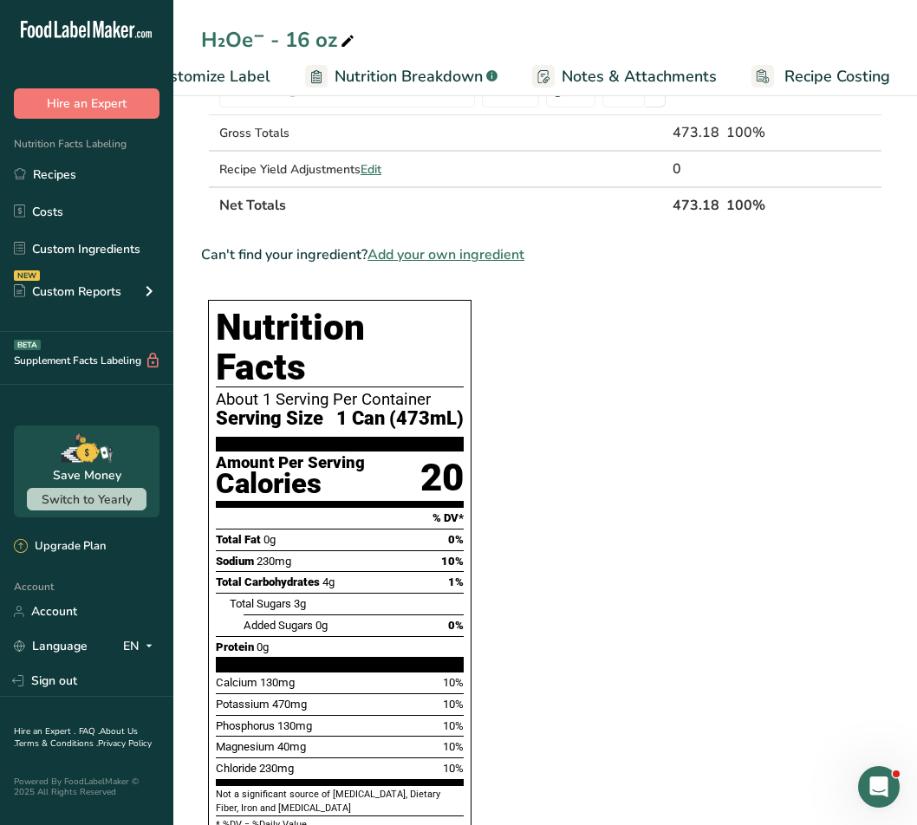
scroll to position [1028, 0]
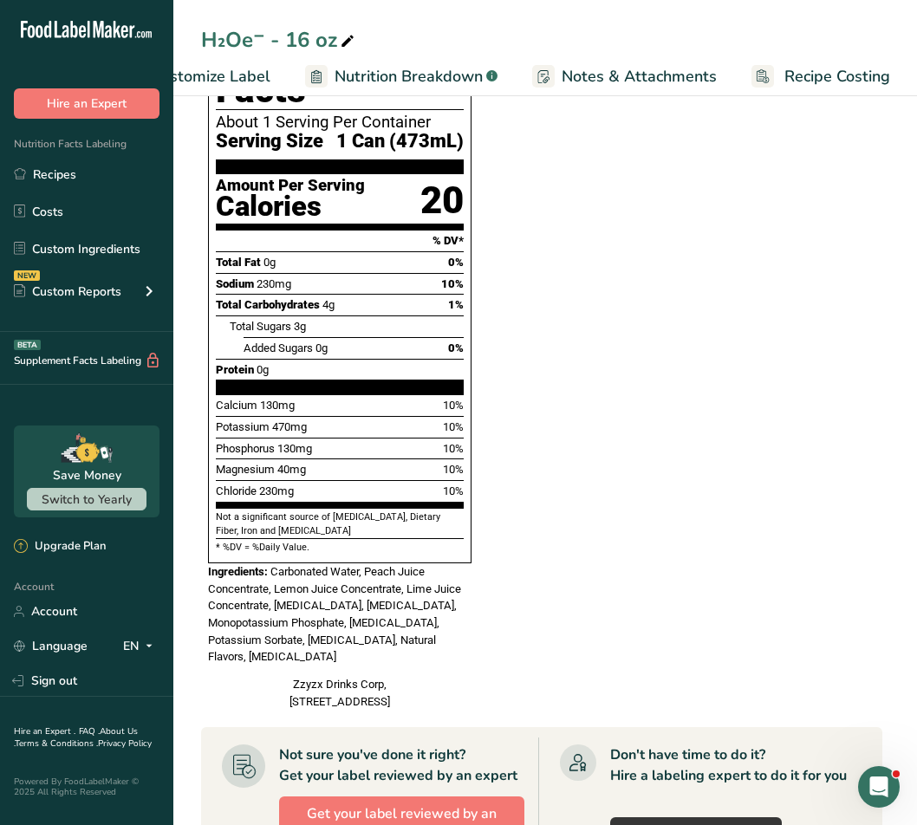
click at [415, 91] on link "Nutrition Breakdown .a-a{fill:#347362;}.b-a{fill:#fff;}" at bounding box center [401, 76] width 192 height 39
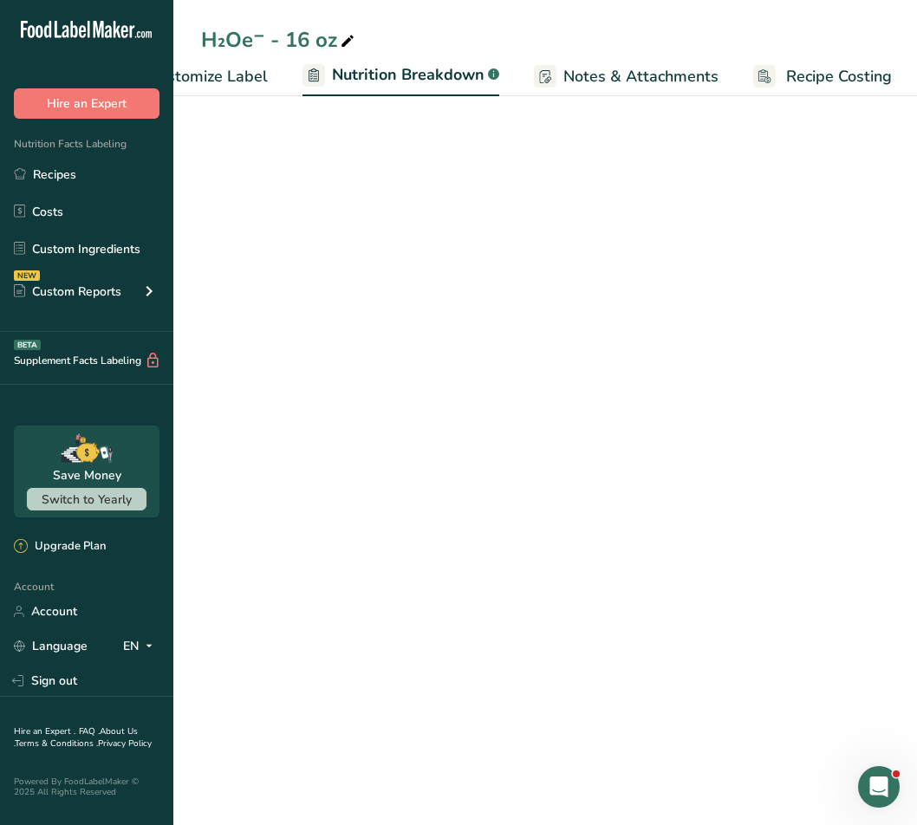
scroll to position [0, 418]
select select "Calories"
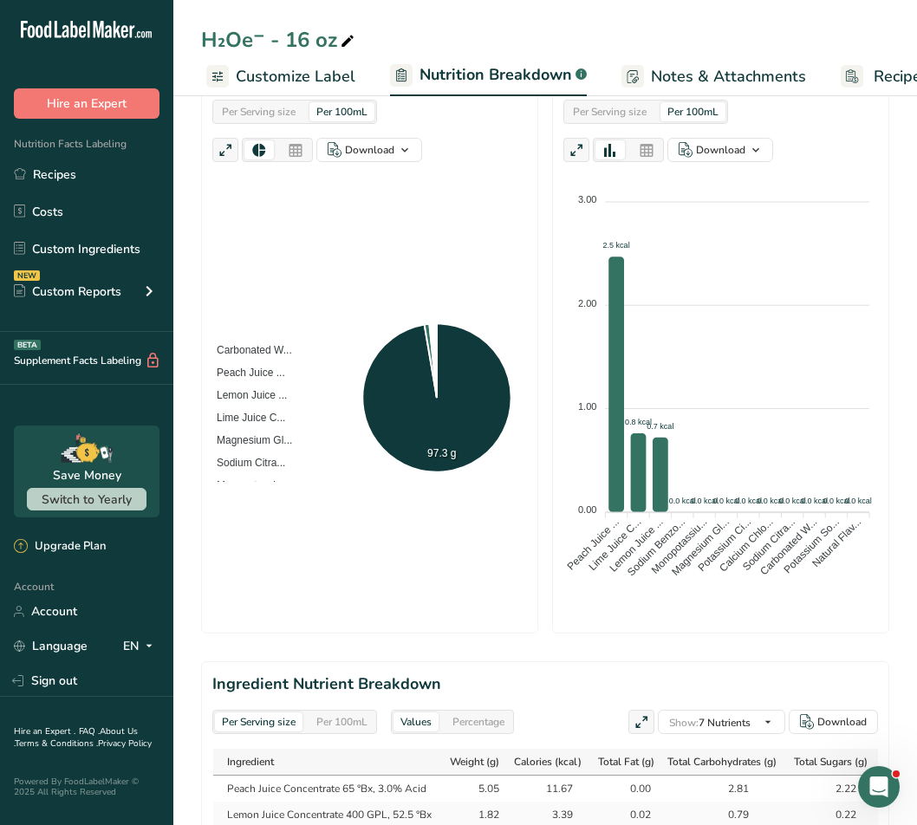
scroll to position [401, 0]
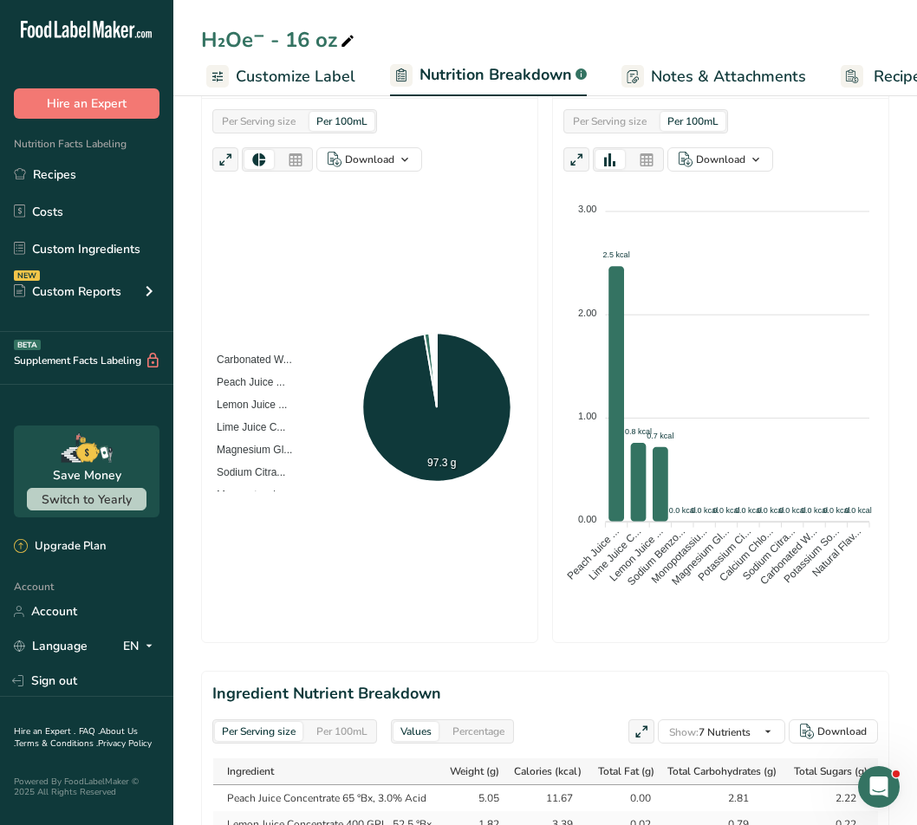
click at [271, 119] on div "Per Serving size" at bounding box center [259, 121] width 88 height 19
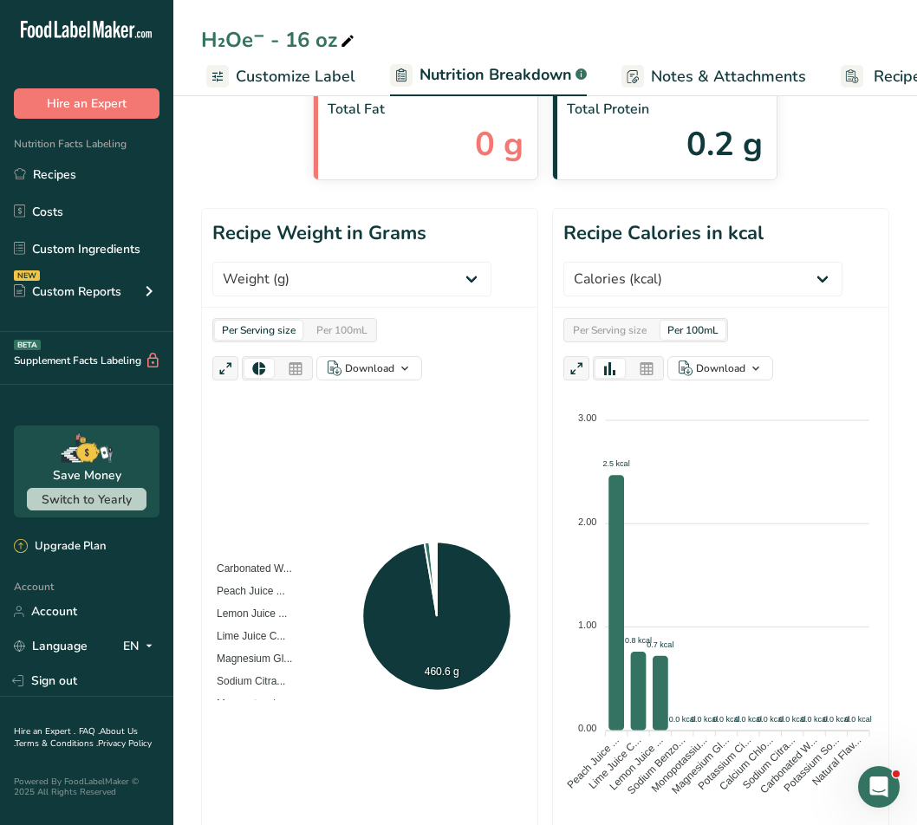
scroll to position [239, 0]
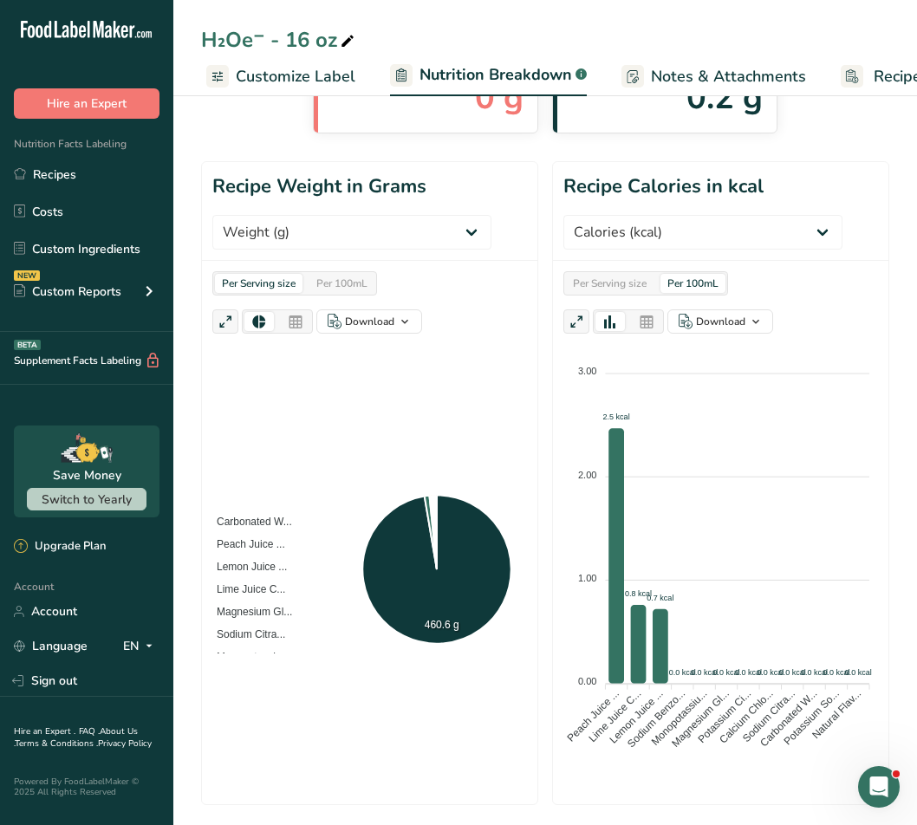
click at [321, 251] on header "Recipe Weight in Grams Weight (g) Calories (kcal) Energy KJ (kj) Total Fat (g) …" at bounding box center [369, 211] width 335 height 99
click at [327, 239] on select "Weight (g) Calories (kcal) Energy KJ (kj) Total Fat (g) Saturated Fat (g) Trans…" at bounding box center [351, 232] width 279 height 35
click at [212, 215] on select "Weight (g) Calories (kcal) Energy KJ (kj) Total Fat (g) Saturated Fat (g) Trans…" at bounding box center [351, 232] width 279 height 35
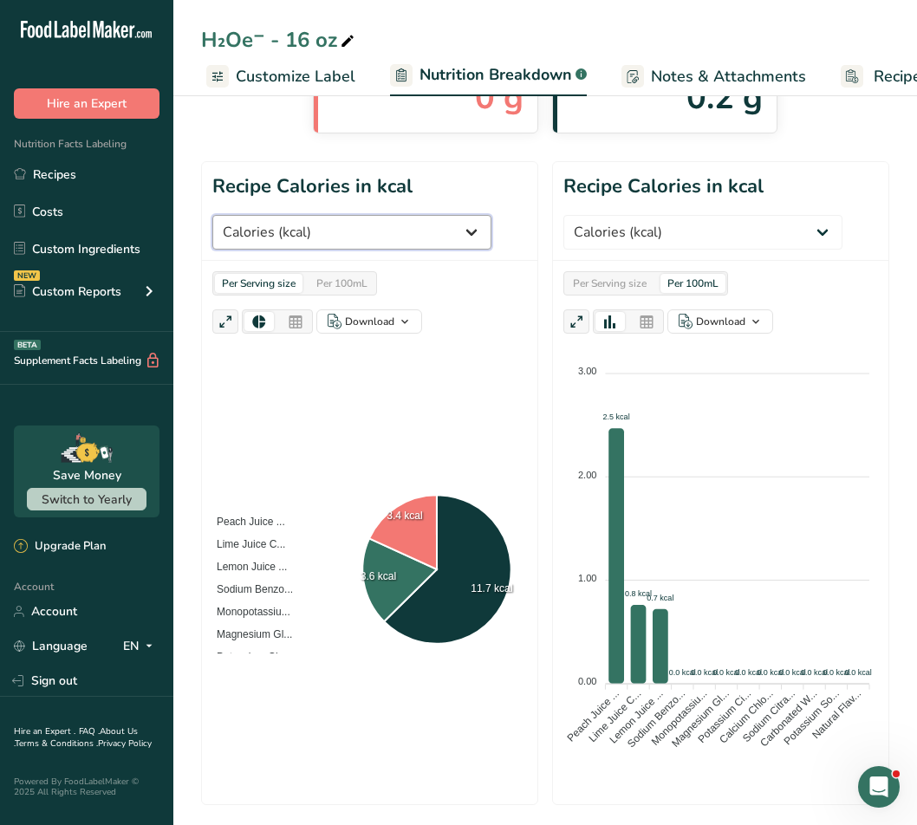
click at [330, 231] on select "Weight (g) Calories (kcal) Energy KJ (kj) Total Fat (g) Saturated Fat (g) Trans…" at bounding box center [351, 232] width 279 height 35
select select "Weight"
click at [212, 215] on select "Weight (g) Calories (kcal) Energy KJ (kj) Total Fat (g) Saturated Fat (g) Trans…" at bounding box center [351, 232] width 279 height 35
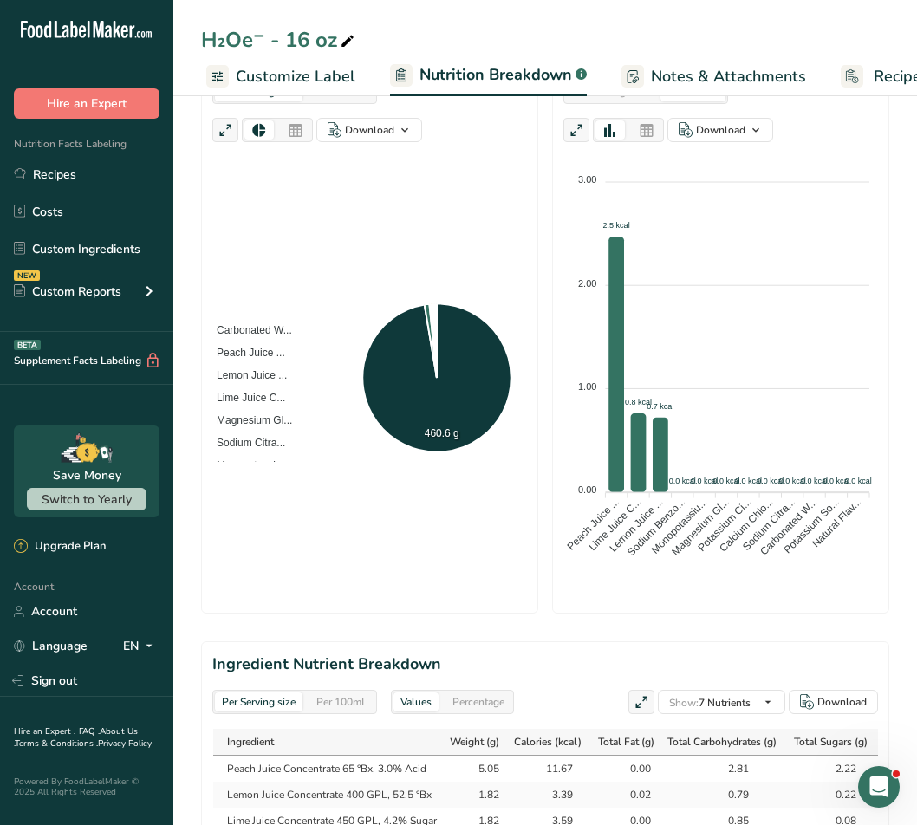
scroll to position [0, 0]
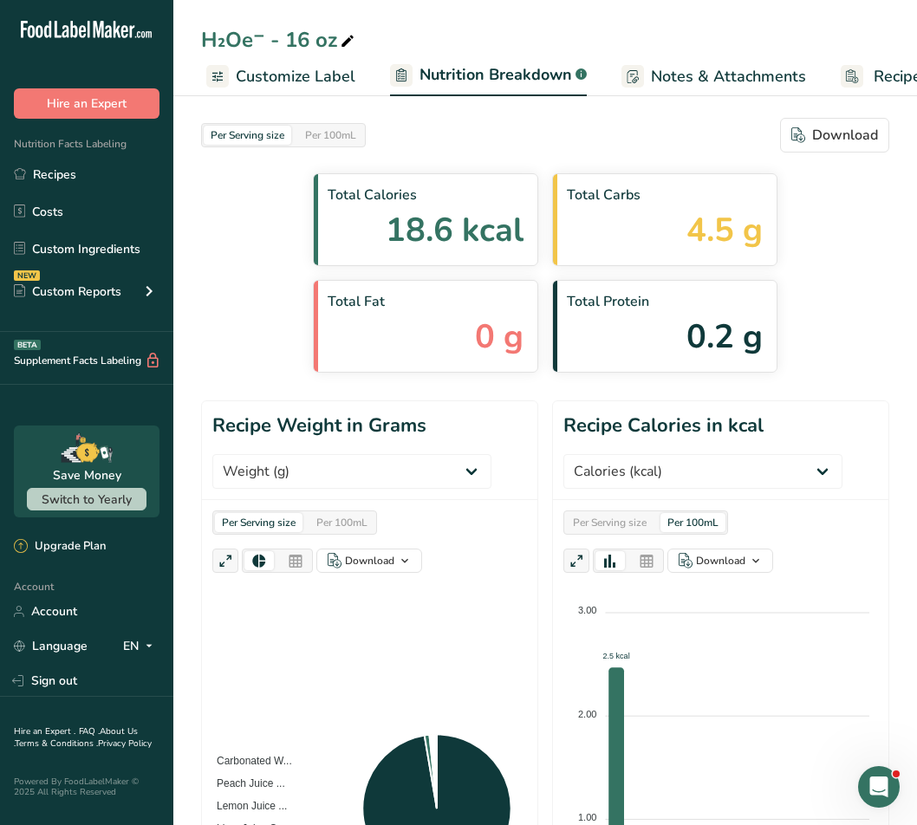
click at [370, 165] on section "Per Serving size Per 100mL Download Total Calories 18.6 kcal Total Carbs 4.5 g …" at bounding box center [545, 245] width 688 height 255
click at [362, 212] on div "Total Calories 18.6 kcal" at bounding box center [425, 219] width 225 height 93
click at [723, 223] on span "4.5 g" at bounding box center [724, 229] width 76 height 49
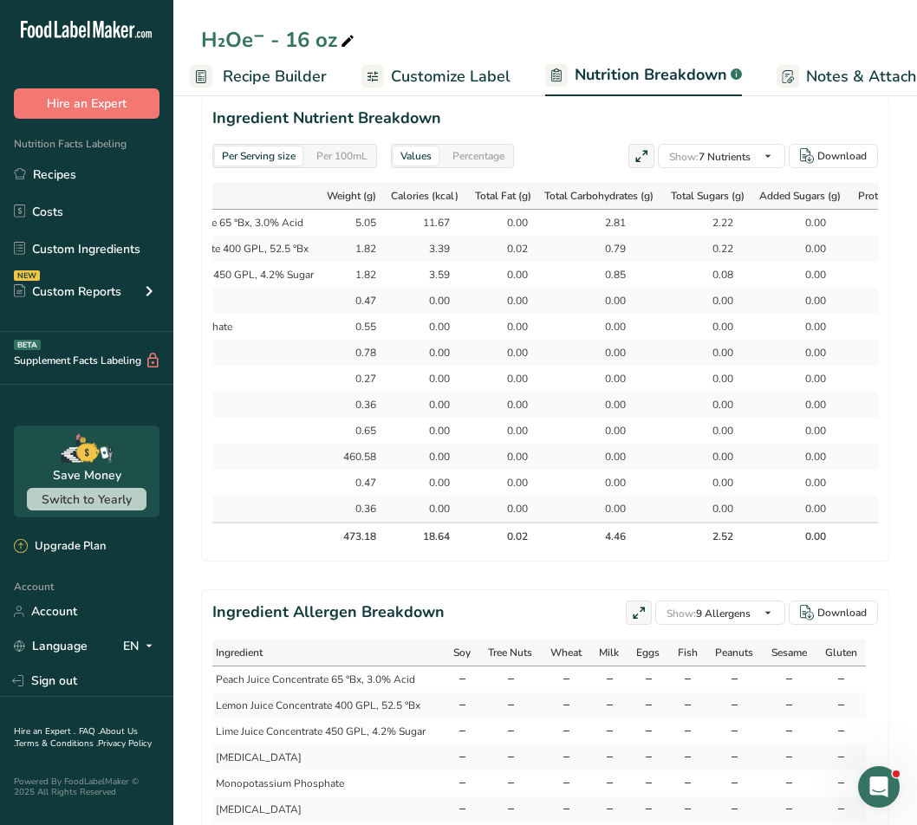
scroll to position [0, 169]
